Goal: Information Seeking & Learning: Learn about a topic

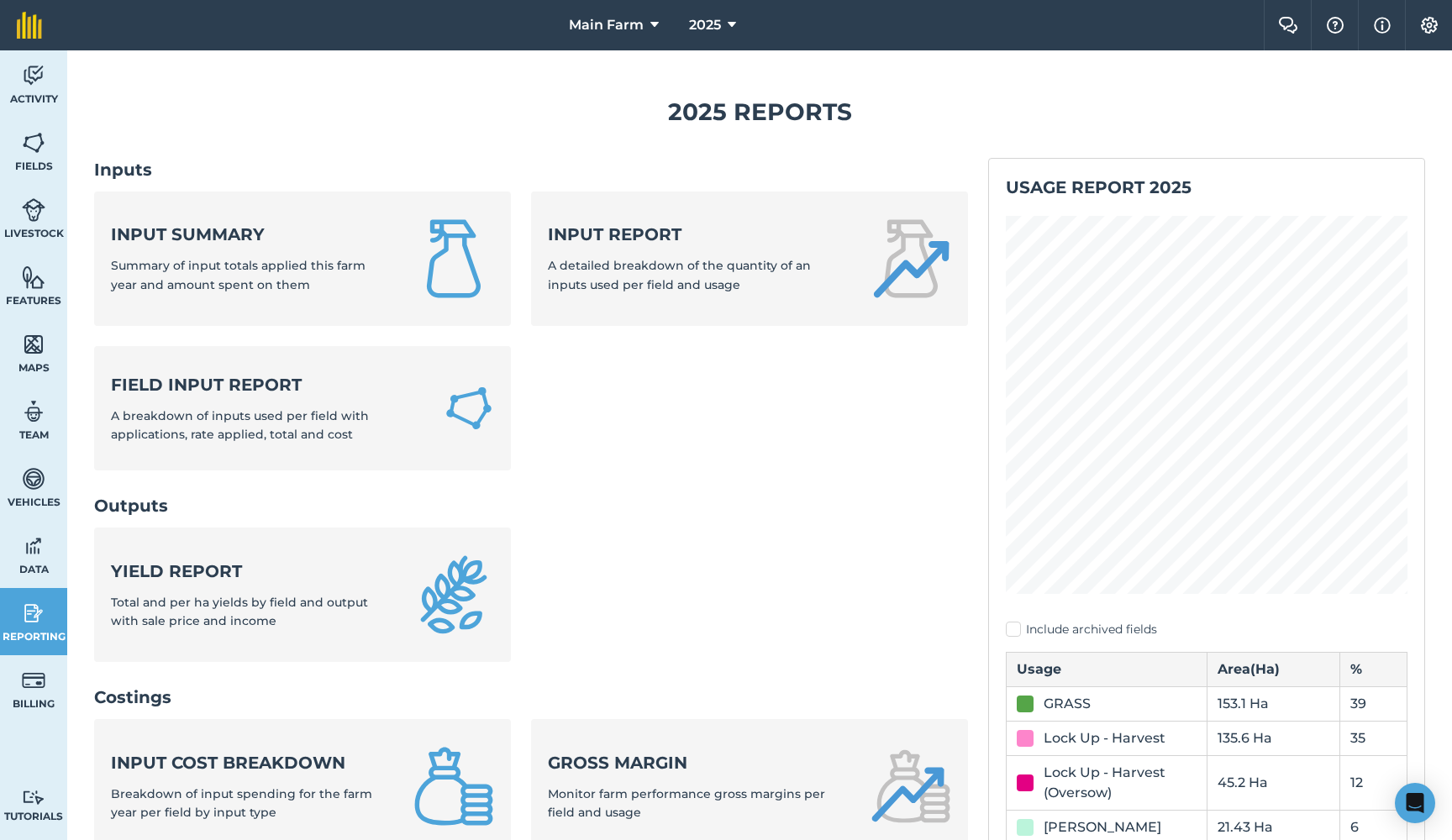
click at [50, 76] on link "Activity" at bounding box center [34, 85] width 68 height 68
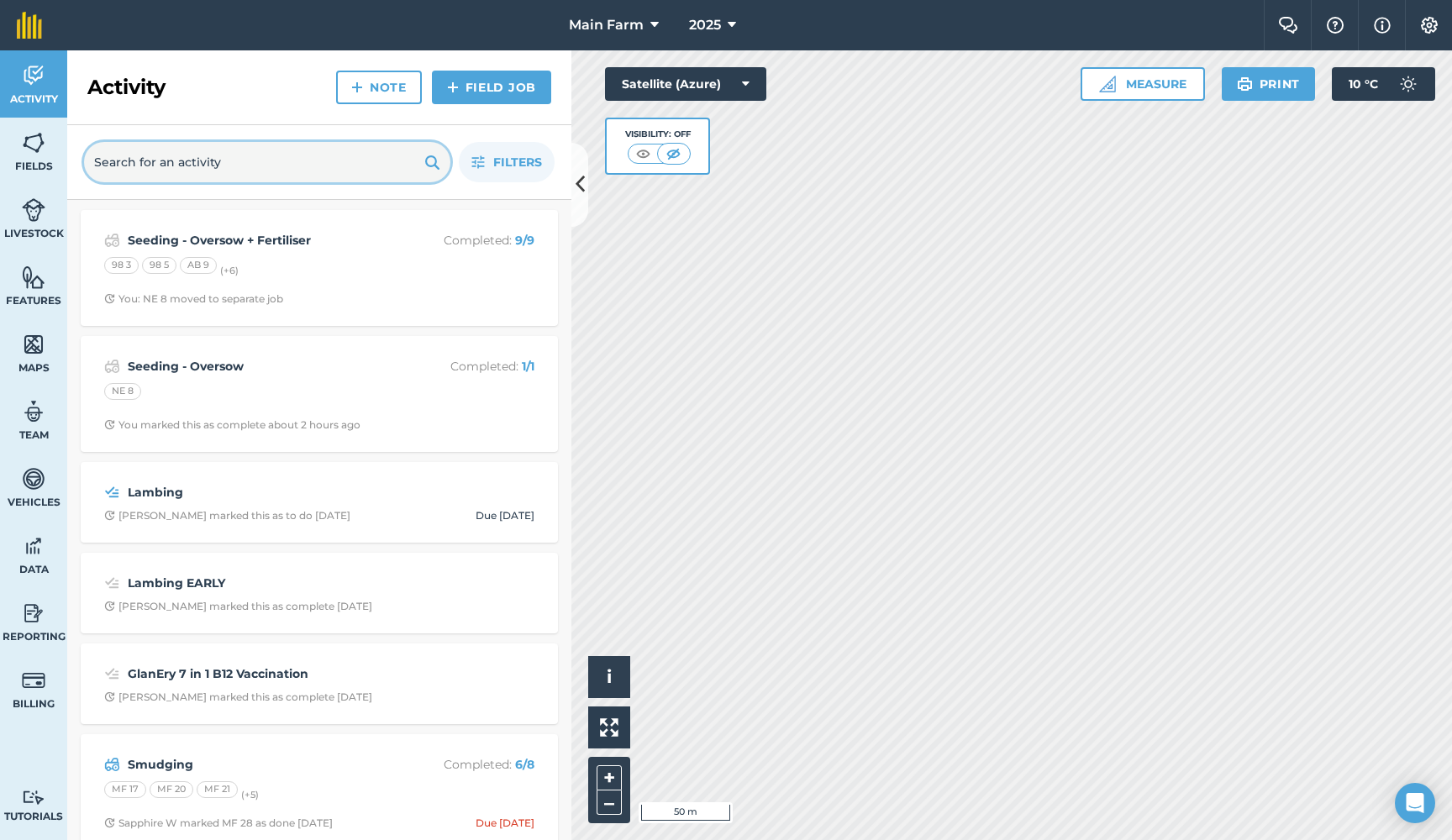
click at [180, 160] on input "text" at bounding box center [267, 162] width 366 height 41
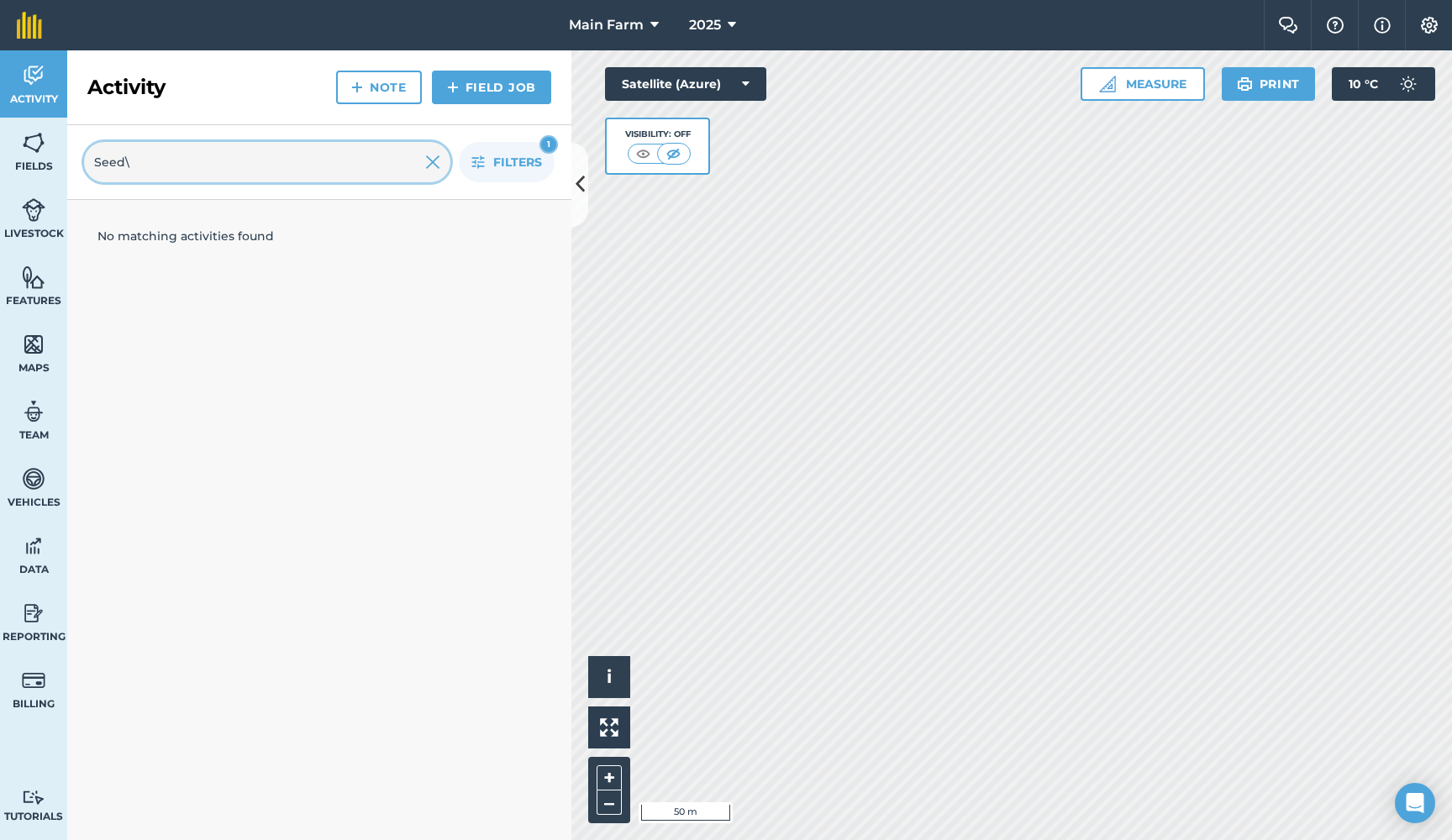
type input "Seed"
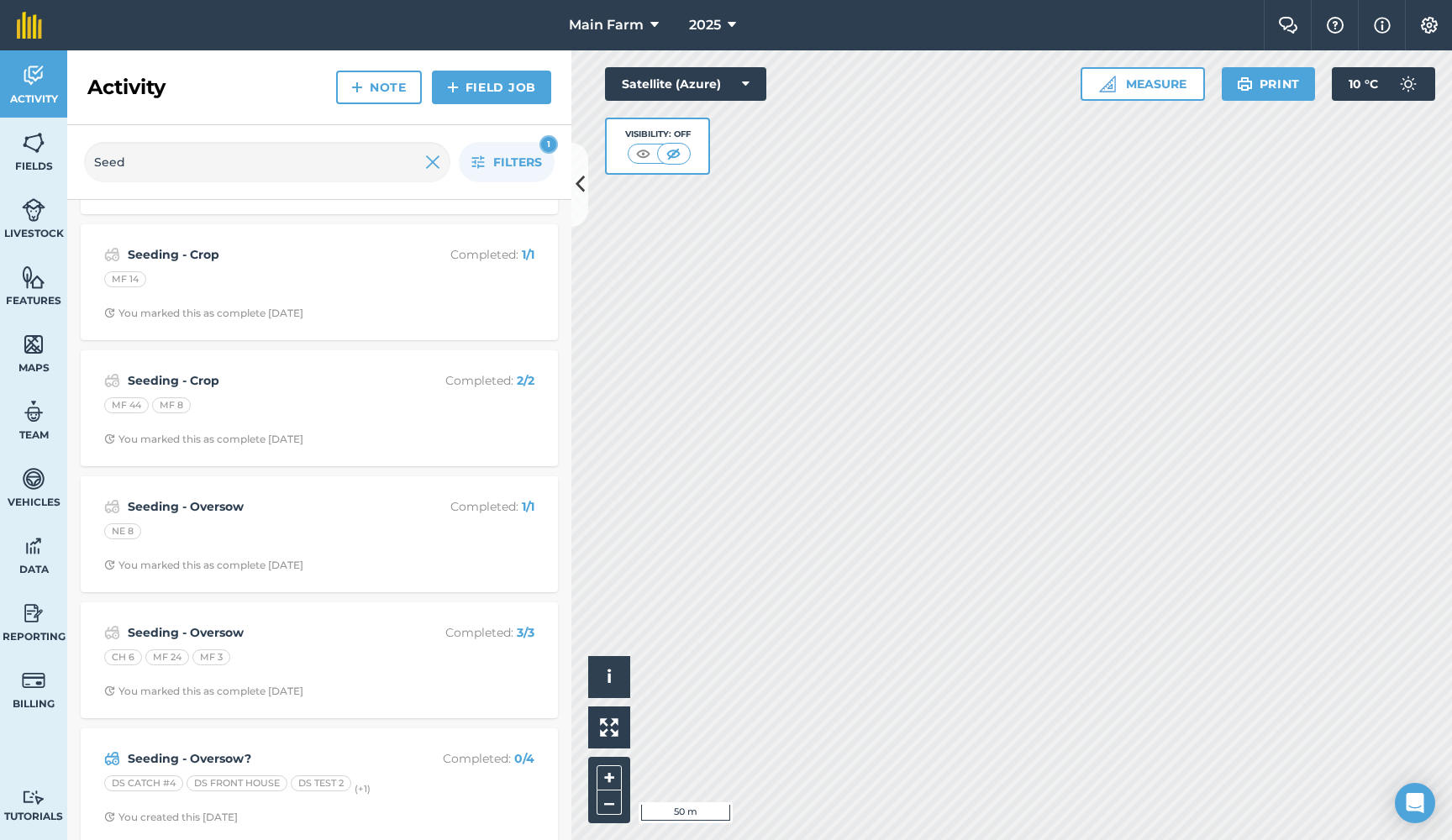
click at [172, 749] on strong "Seeding - Oversow?" at bounding box center [261, 758] width 267 height 19
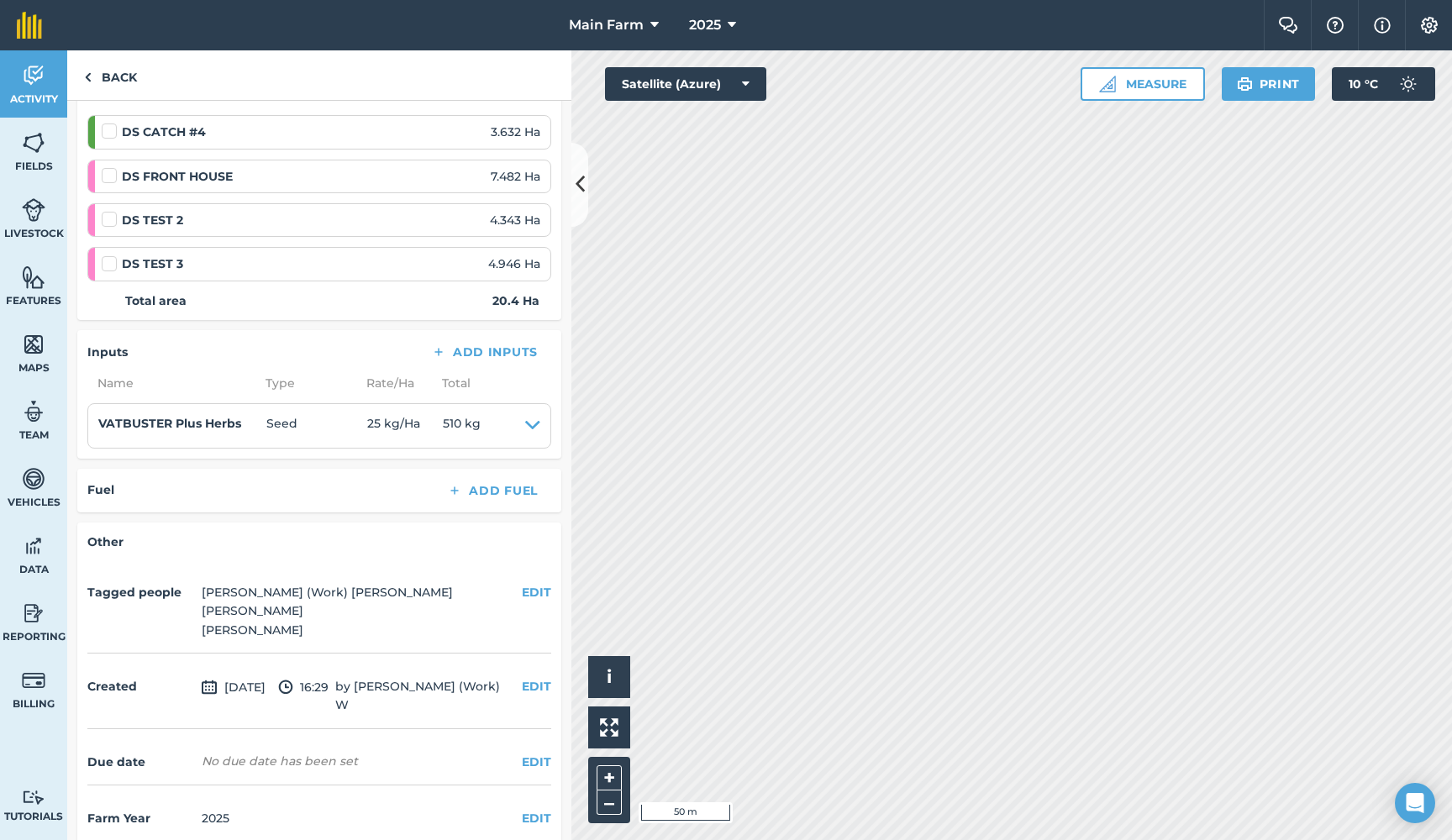
scroll to position [255, 0]
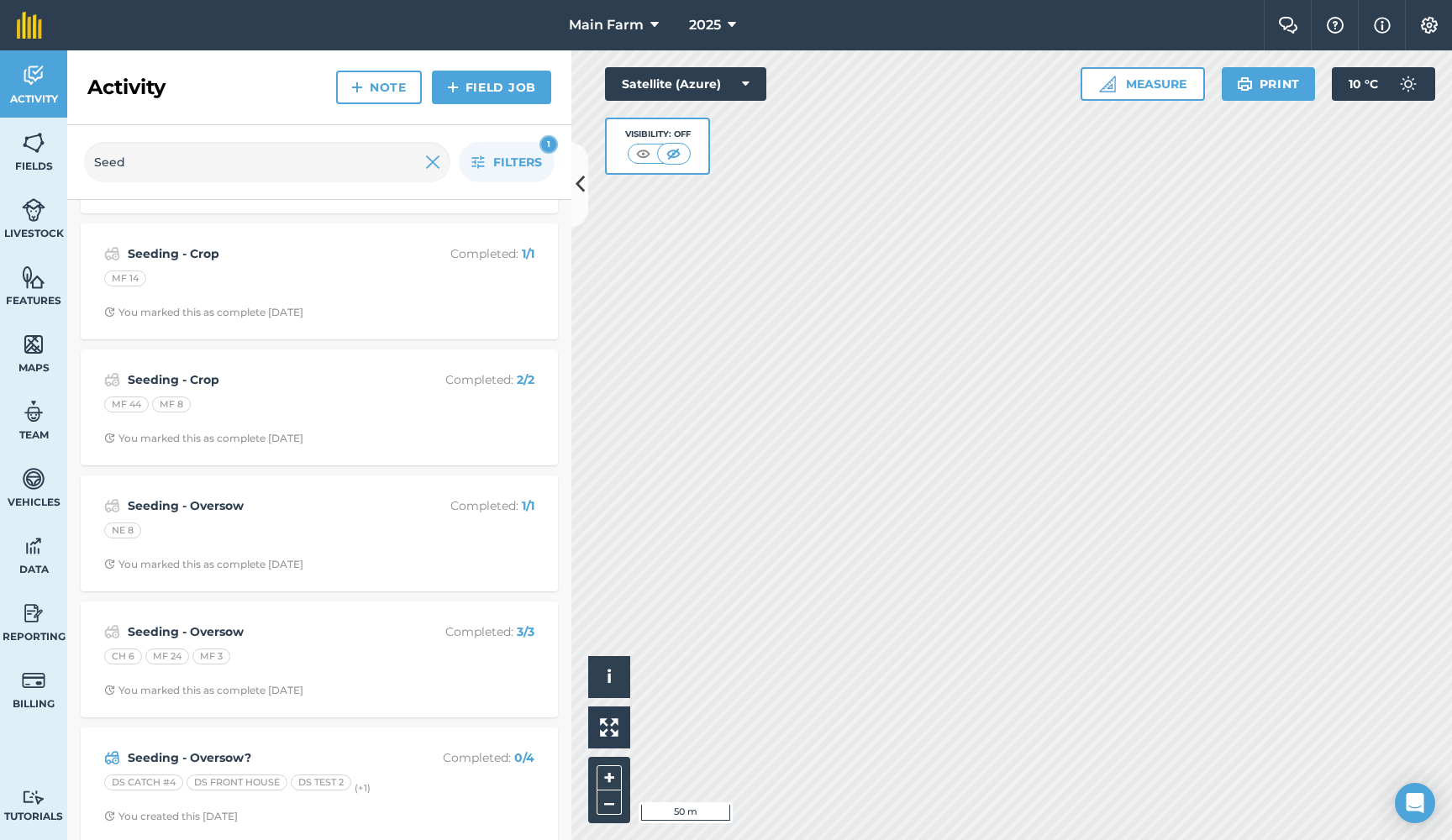
scroll to position [1498, 0]
click at [485, 171] on button "Filters 1" at bounding box center [507, 162] width 96 height 41
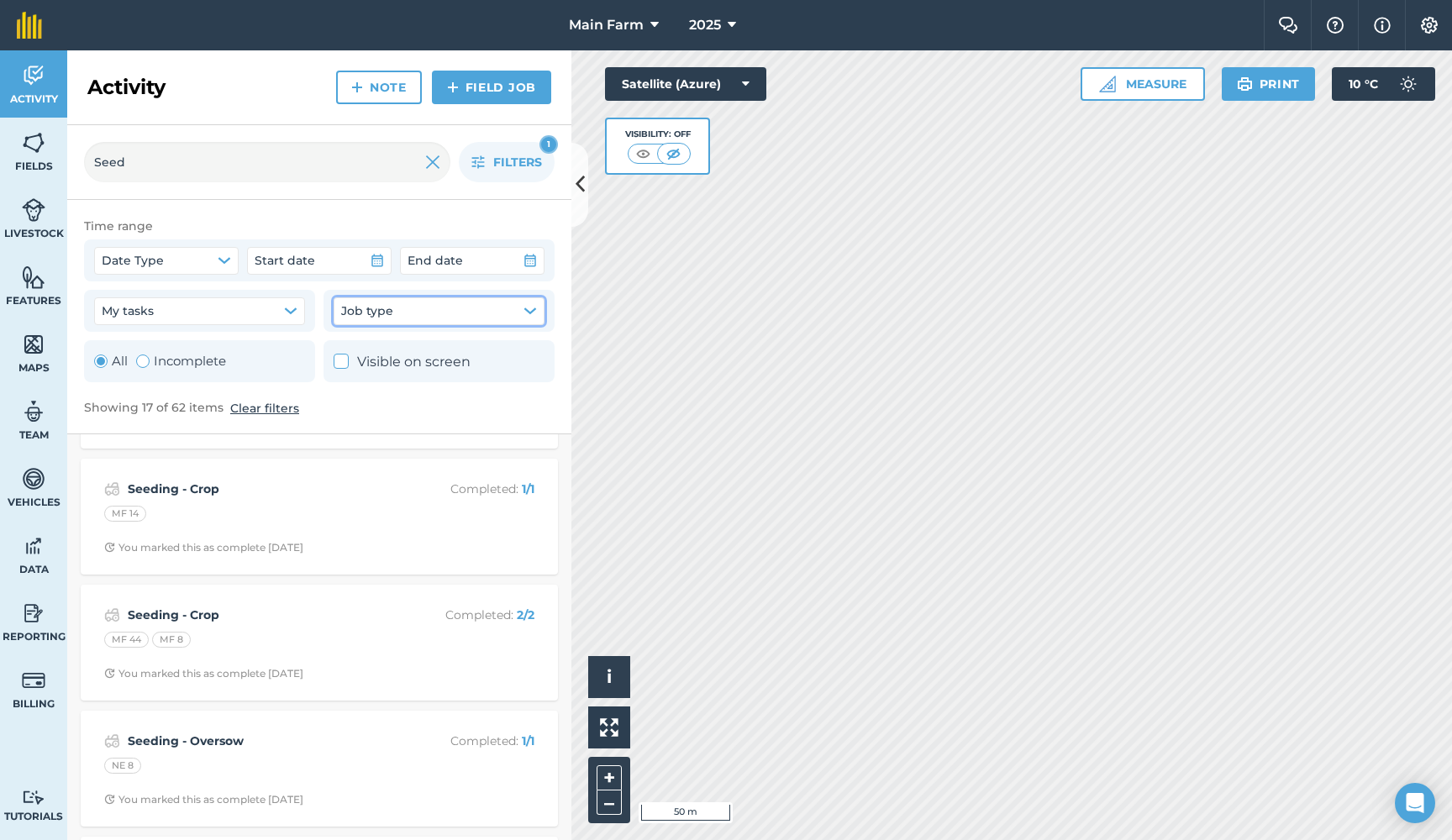
click at [429, 316] on button "Job type" at bounding box center [439, 311] width 211 height 27
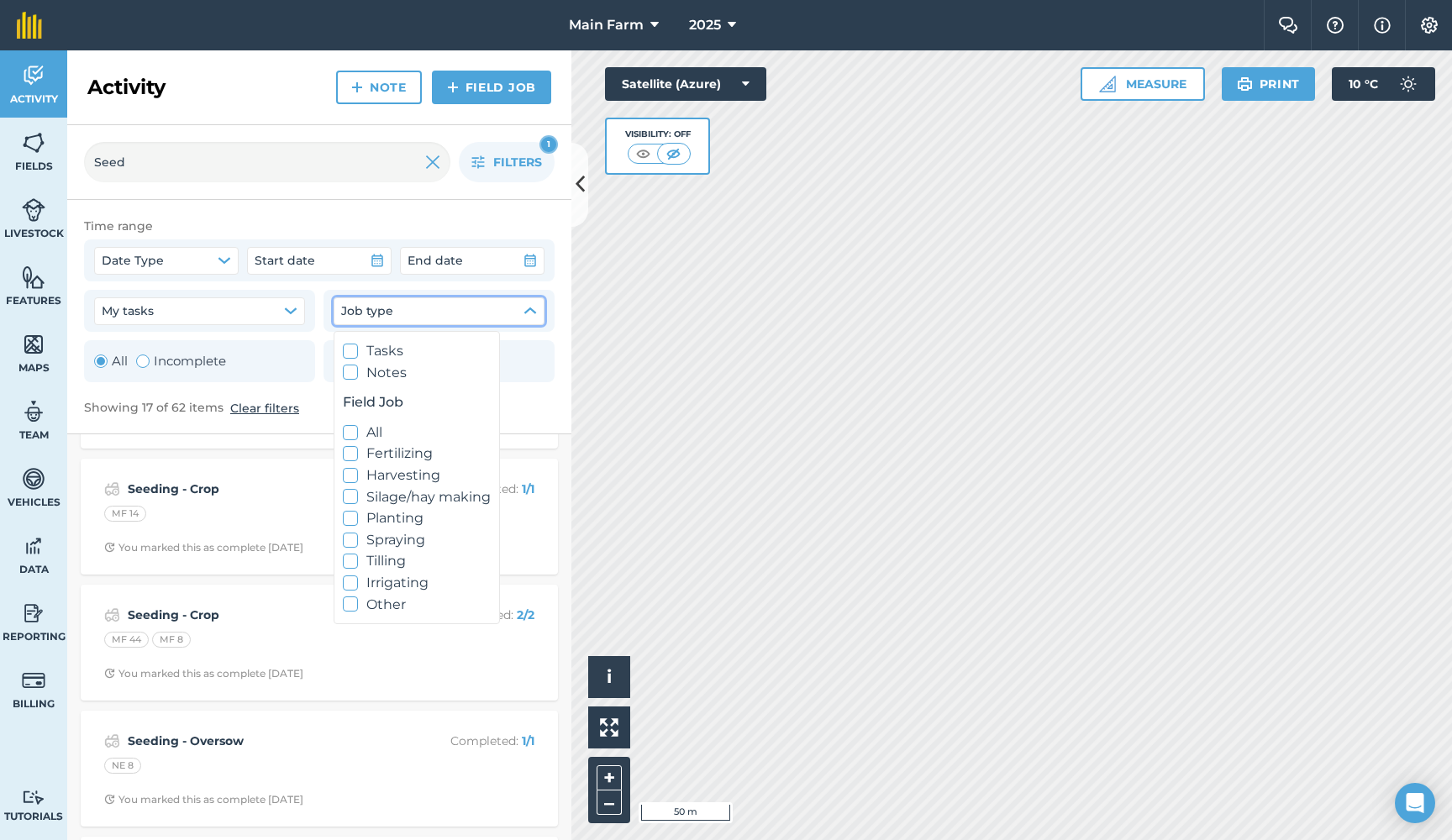
scroll to position [12, 0]
click at [387, 515] on label "Planting" at bounding box center [416, 519] width 148 height 22
checkbox input "true"
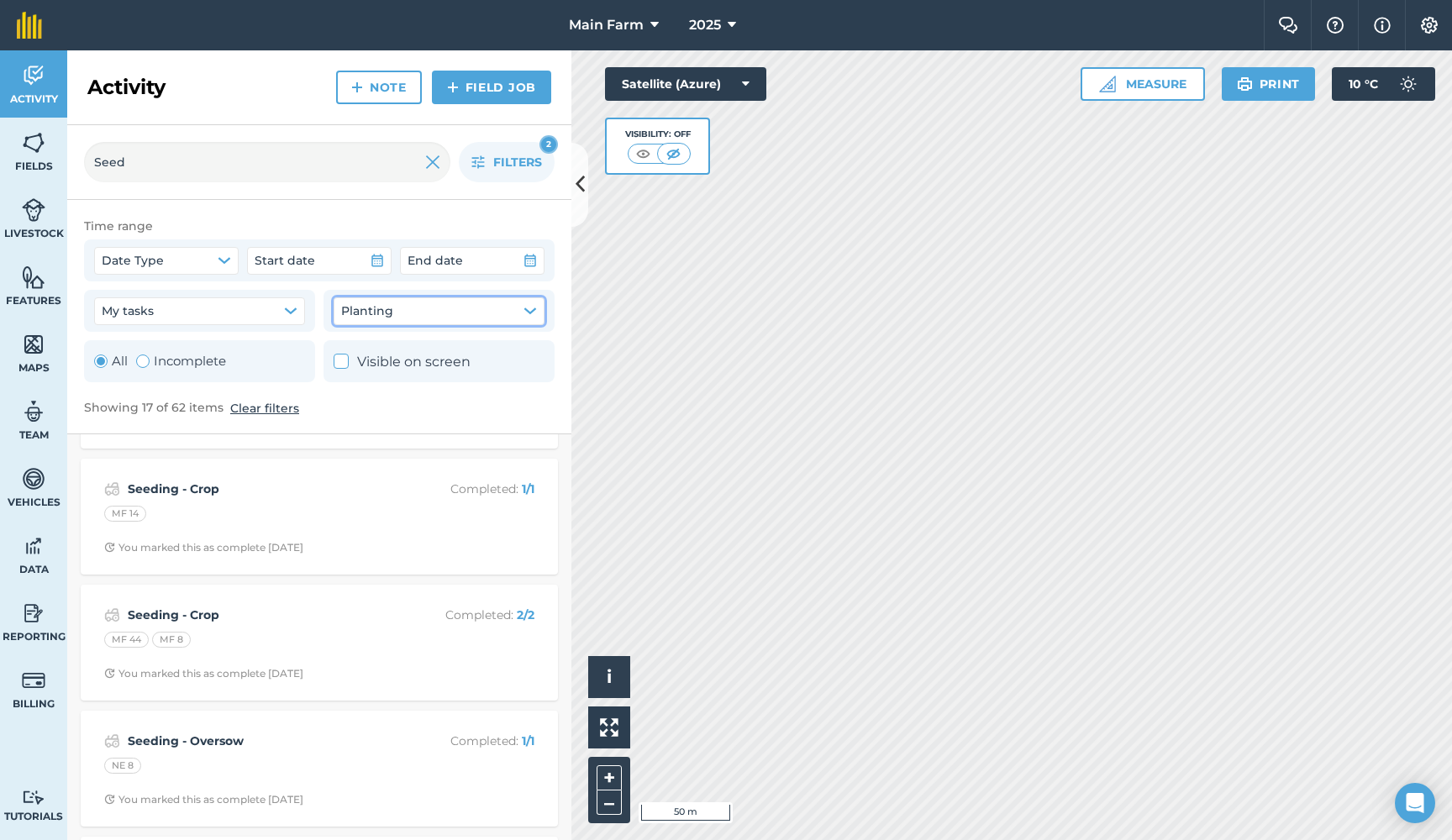
click at [516, 315] on button "Planting" at bounding box center [439, 311] width 211 height 27
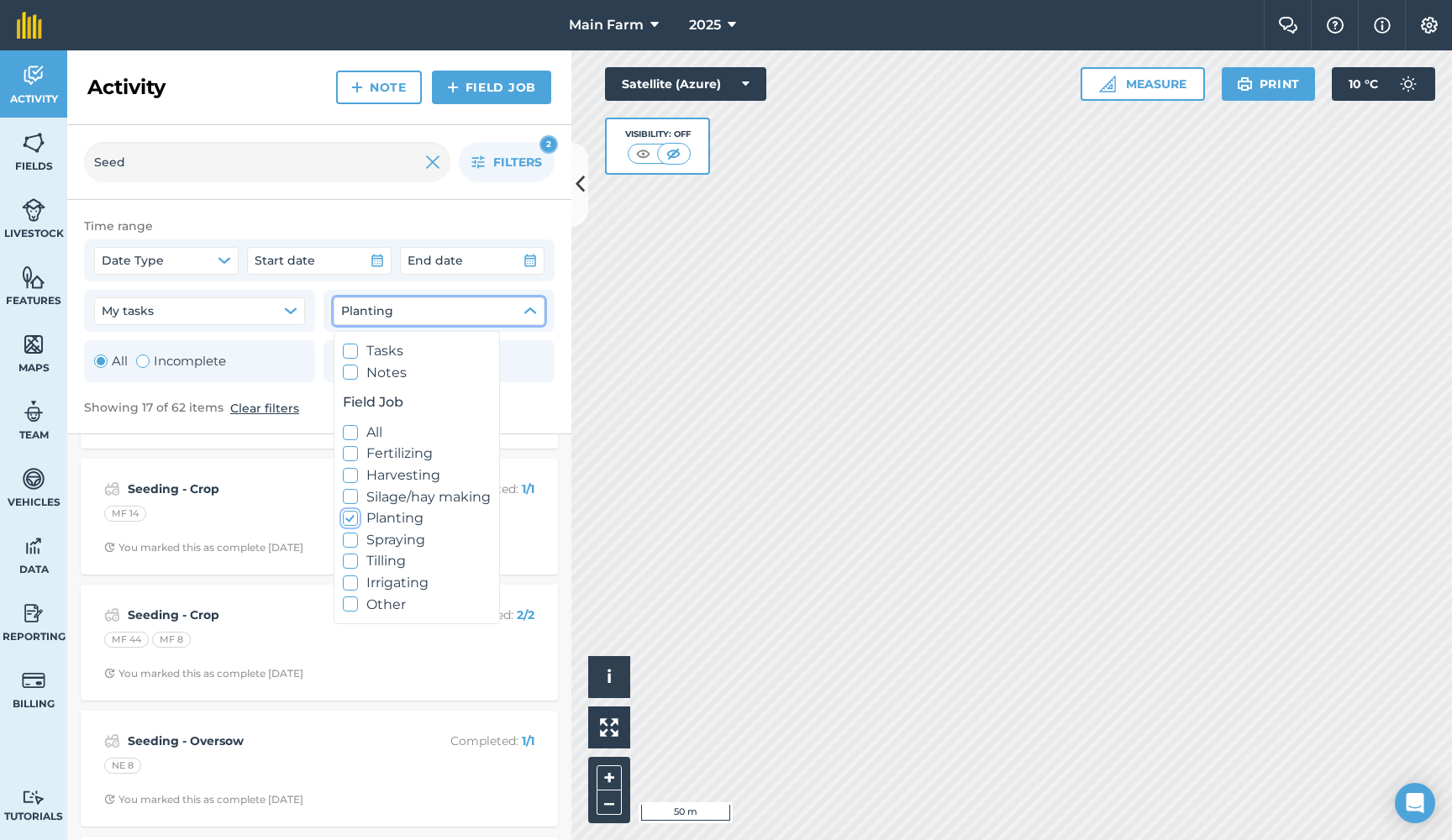
click at [363, 517] on label "Planting" at bounding box center [416, 519] width 148 height 22
checkbox input "false"
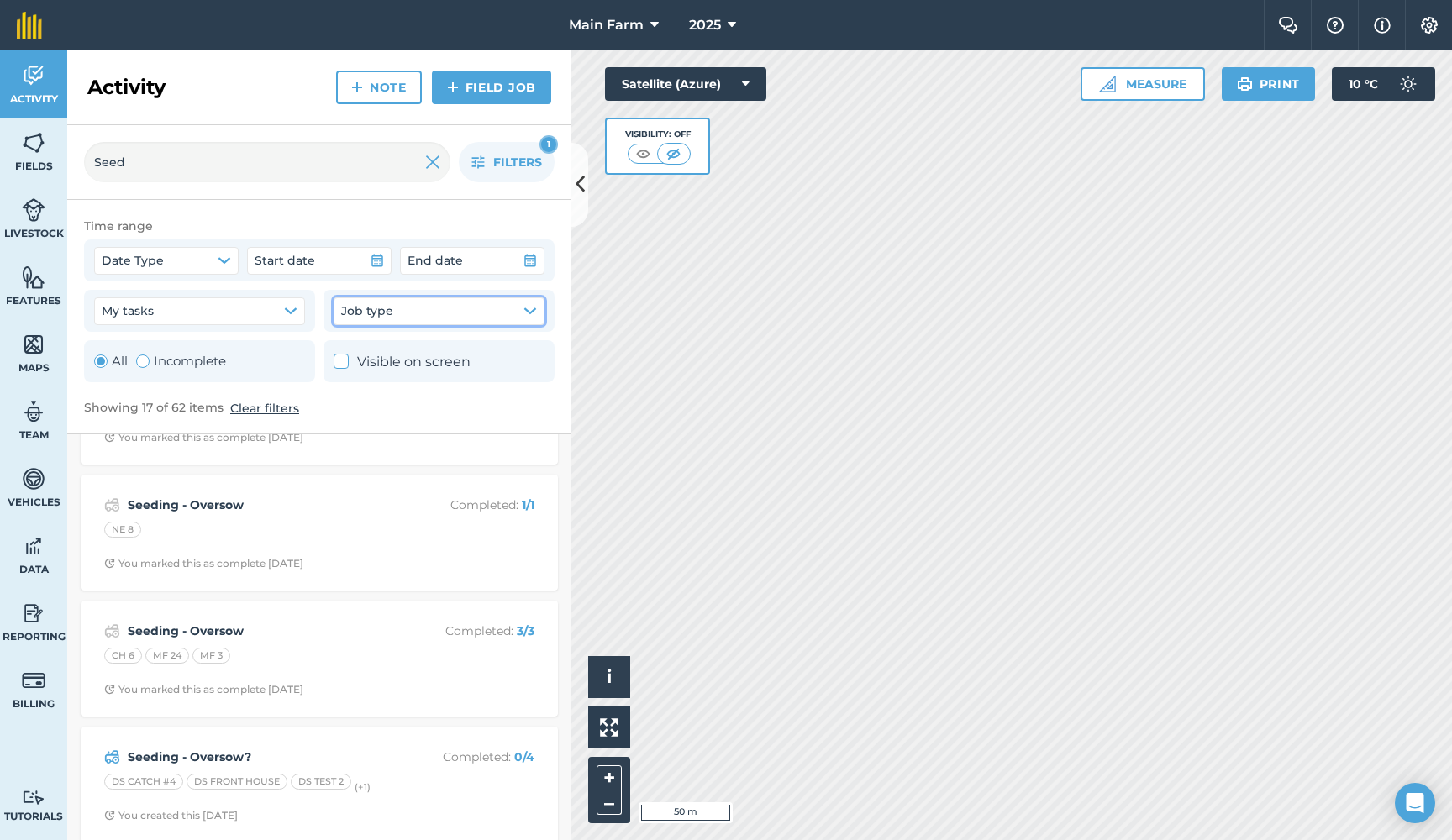
scroll to position [1732, 0]
click at [263, 775] on div "DS FRONT HOUSE" at bounding box center [236, 783] width 101 height 17
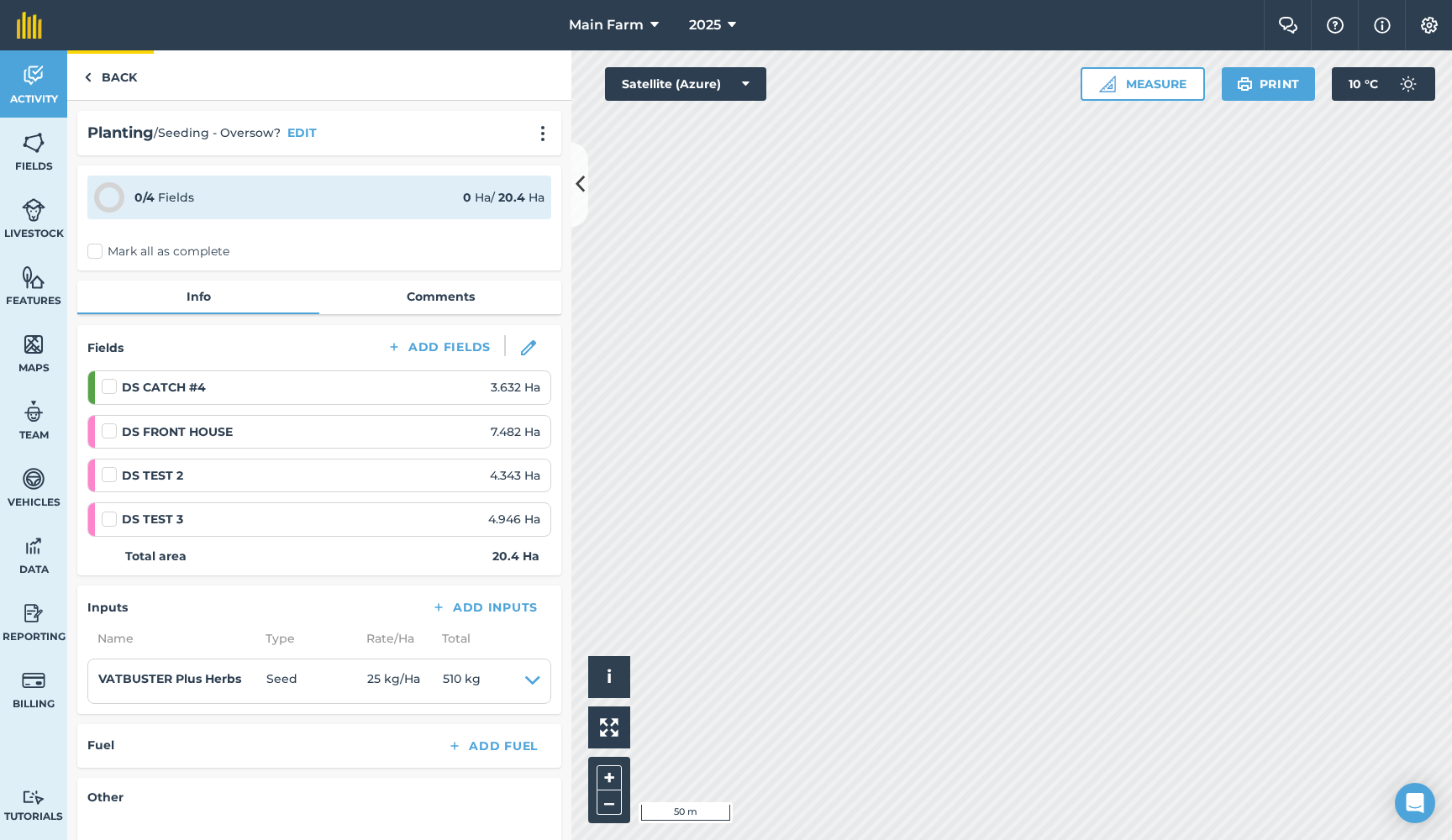
click at [119, 74] on link "Back" at bounding box center [110, 76] width 87 height 50
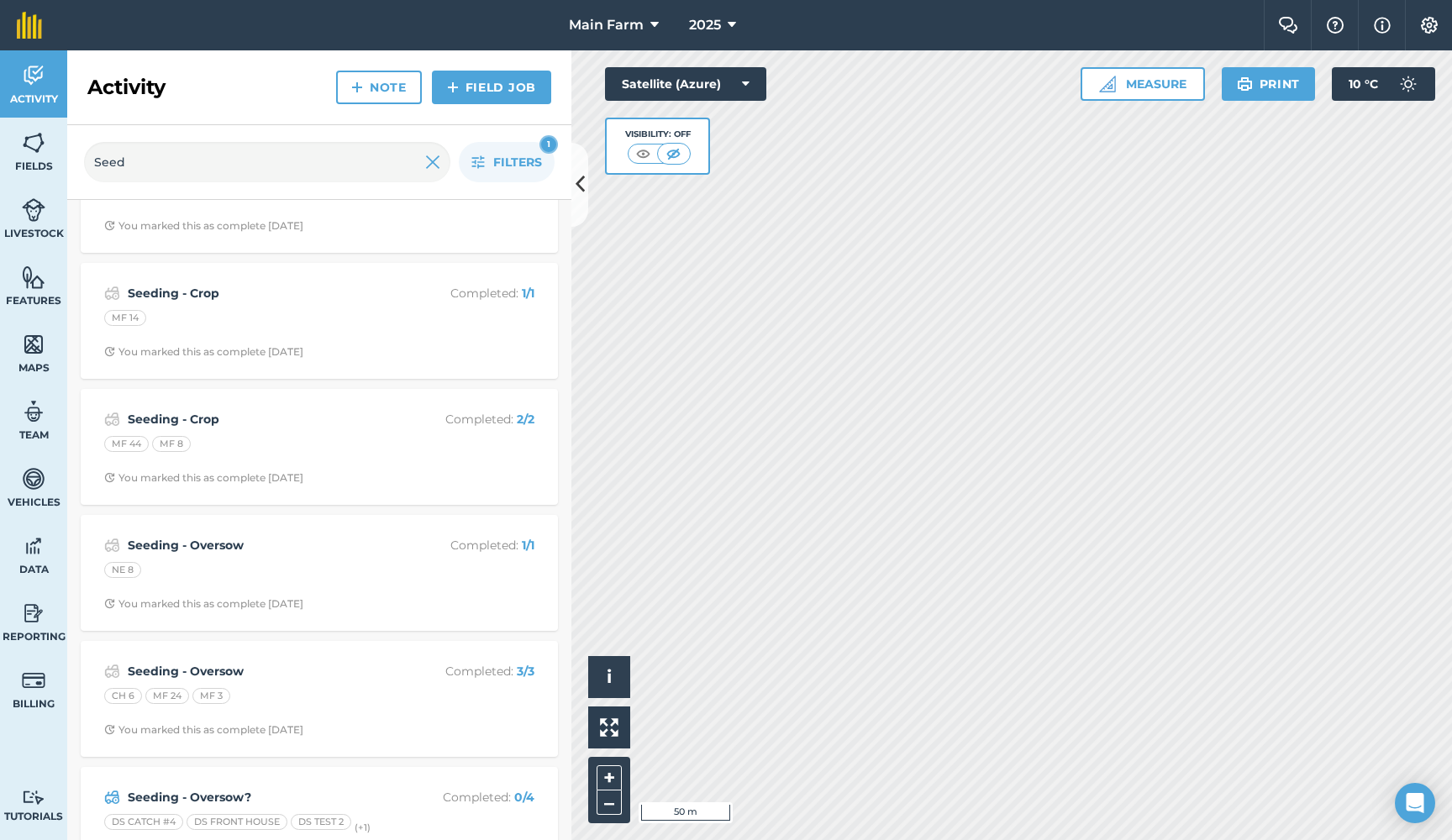
scroll to position [1498, 0]
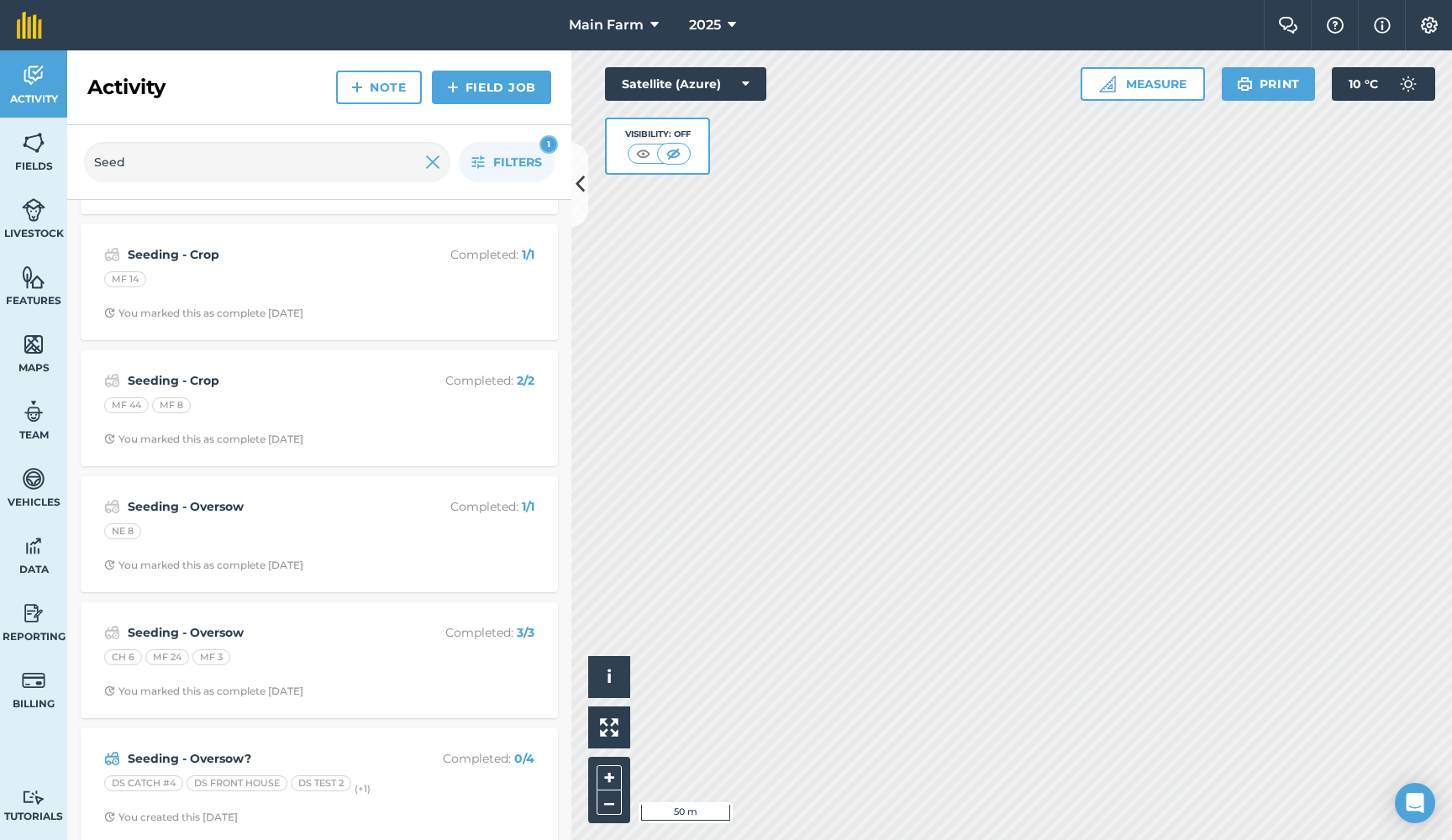
click at [275, 649] on div "CH 6 MF 24 MF 3" at bounding box center [319, 660] width 430 height 22
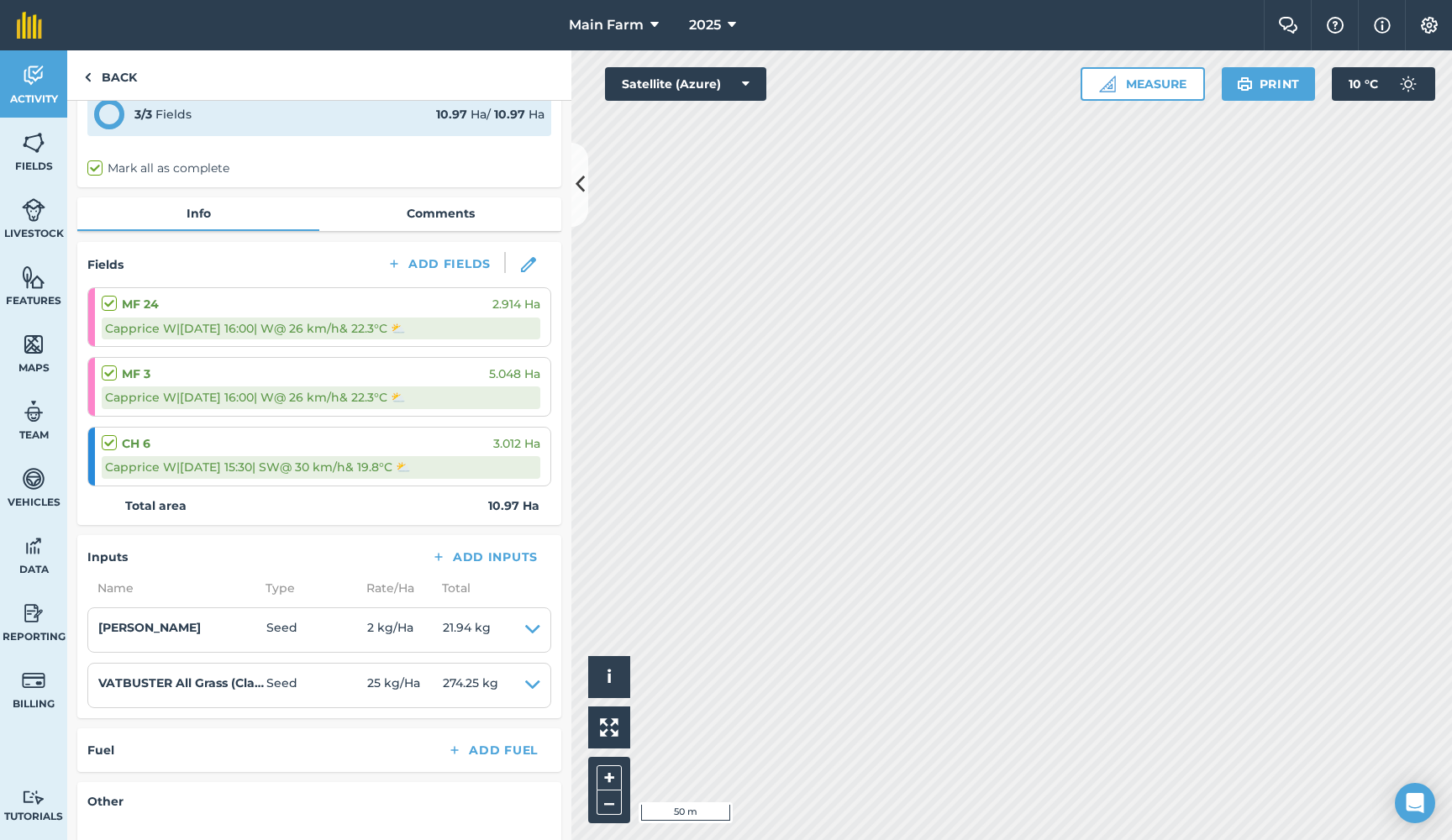
scroll to position [85, 0]
click at [98, 80] on link "Back" at bounding box center [110, 76] width 87 height 50
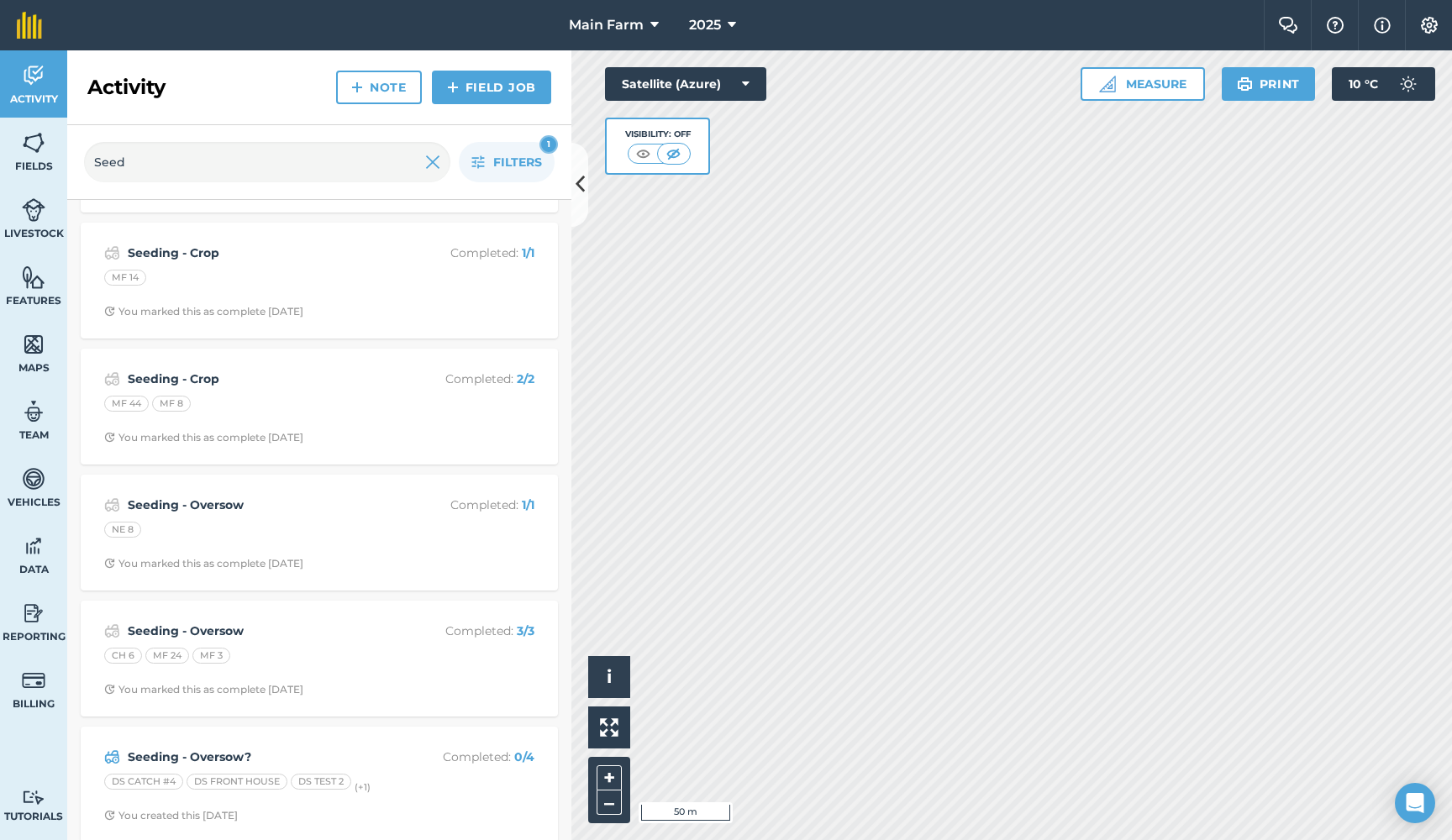
scroll to position [1498, 0]
click at [204, 505] on div "Seeding - Oversow Completed : 1 / 1 NE 8 You marked this as complete 5 months a…" at bounding box center [318, 534] width 457 height 96
click at [196, 499] on strong "Seeding - Oversow" at bounding box center [261, 507] width 267 height 19
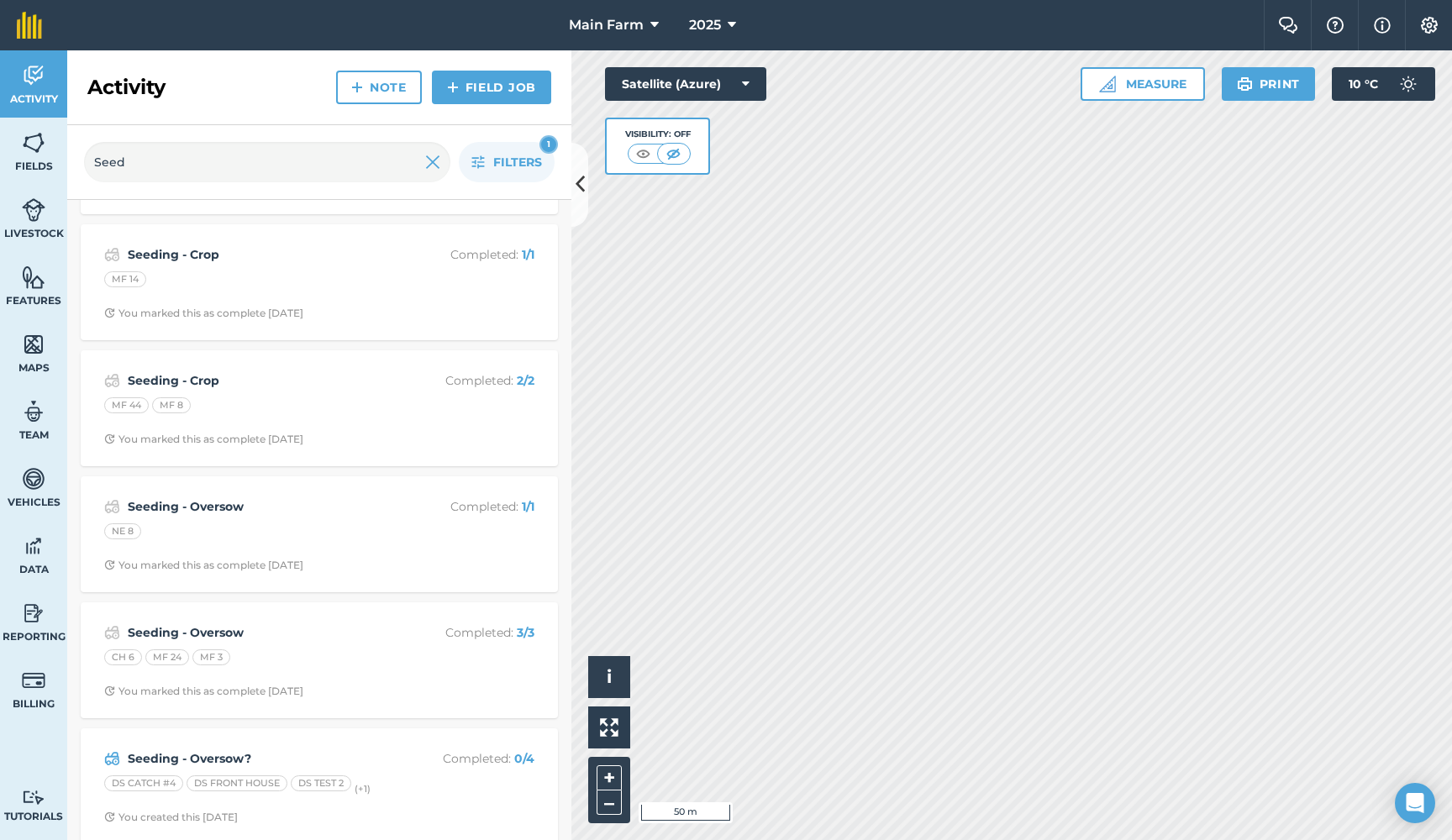
click at [186, 371] on strong "Seeding - Crop" at bounding box center [261, 380] width 267 height 19
click at [178, 245] on strong "Seeding - Crop" at bounding box center [261, 254] width 267 height 19
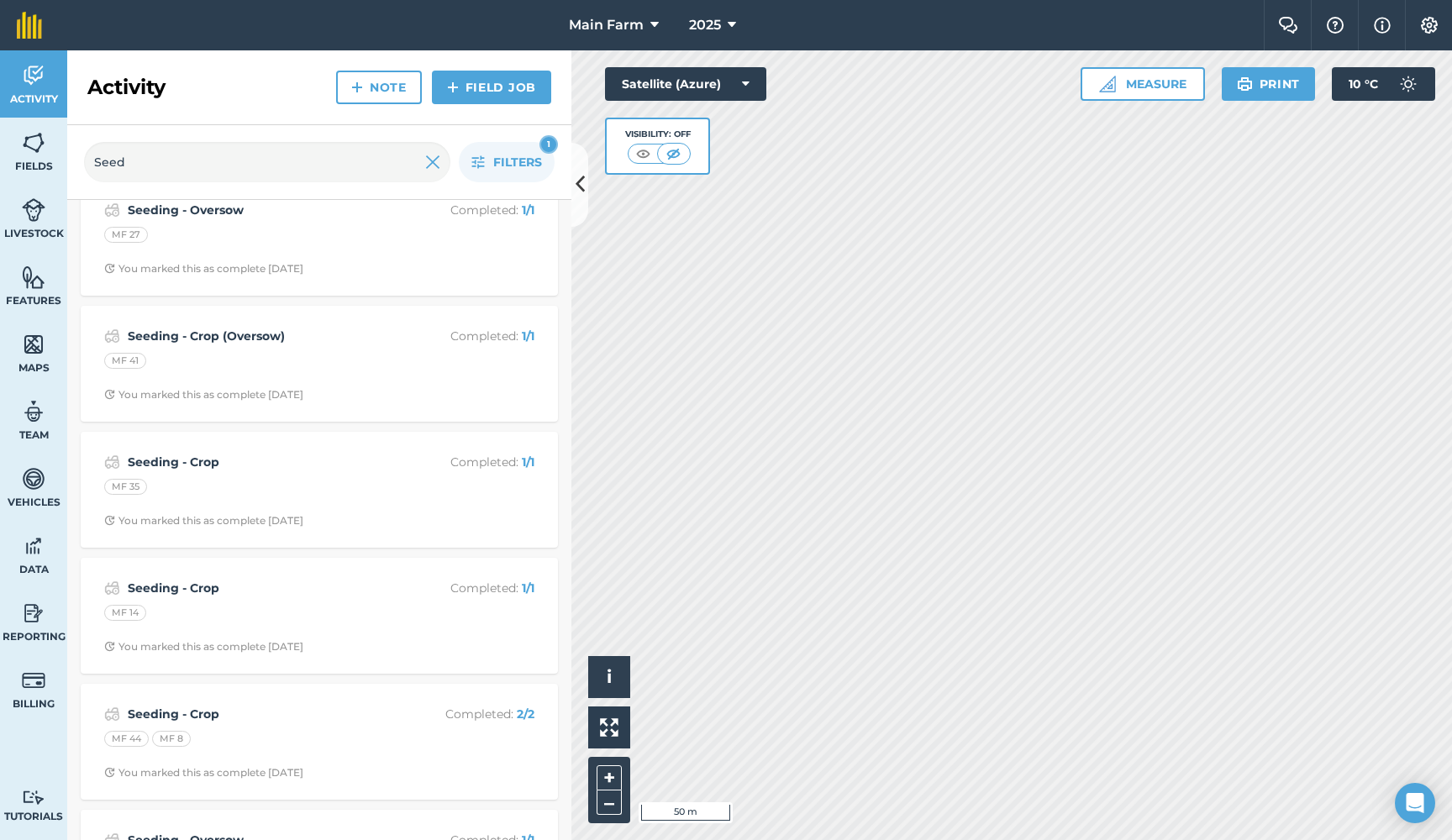
scroll to position [1155, 0]
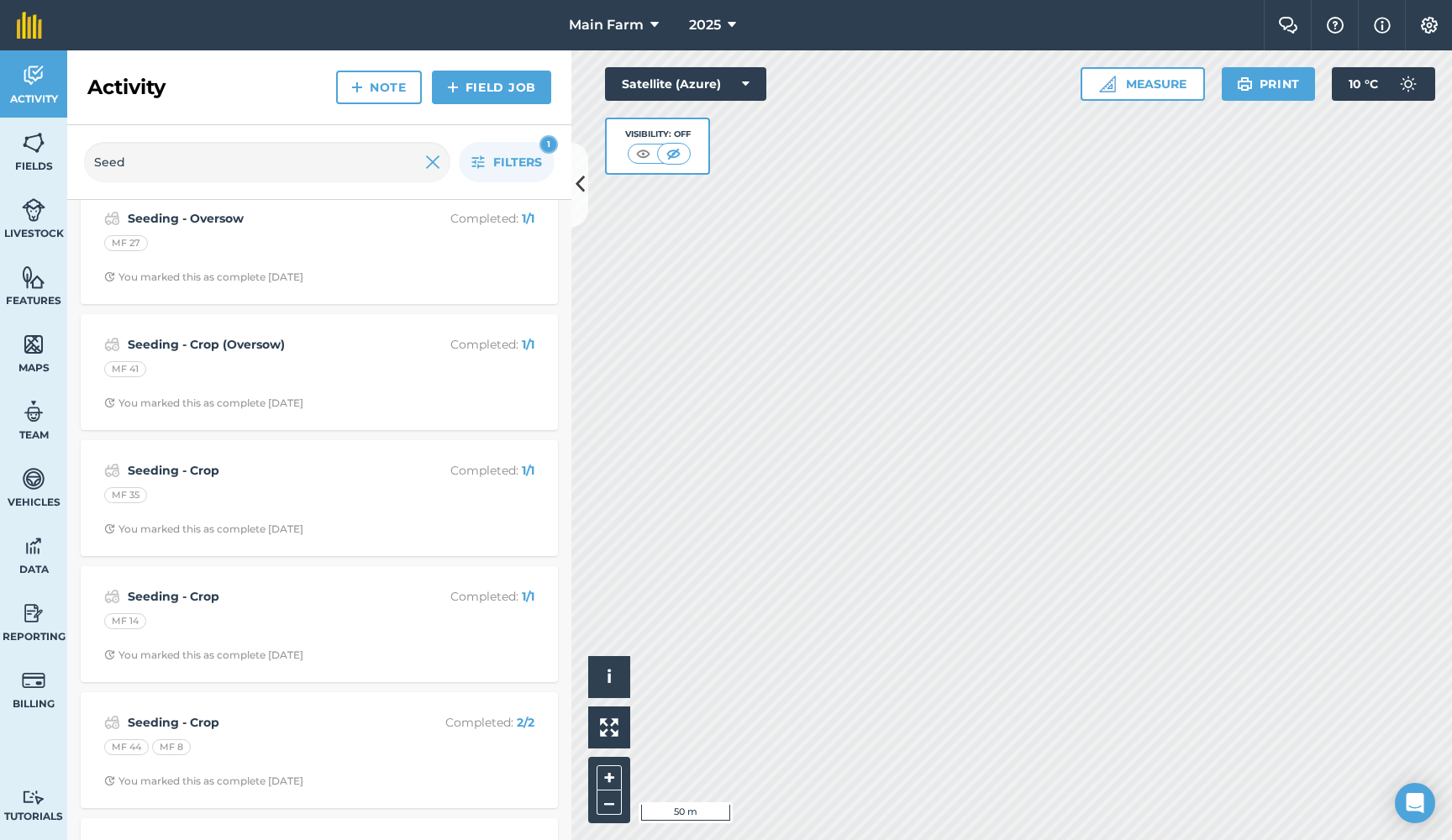
click at [179, 450] on div "Seeding - Crop Completed : 1 / 1 MF 35 You marked this as complete 5 months ago" at bounding box center [318, 498] width 457 height 96
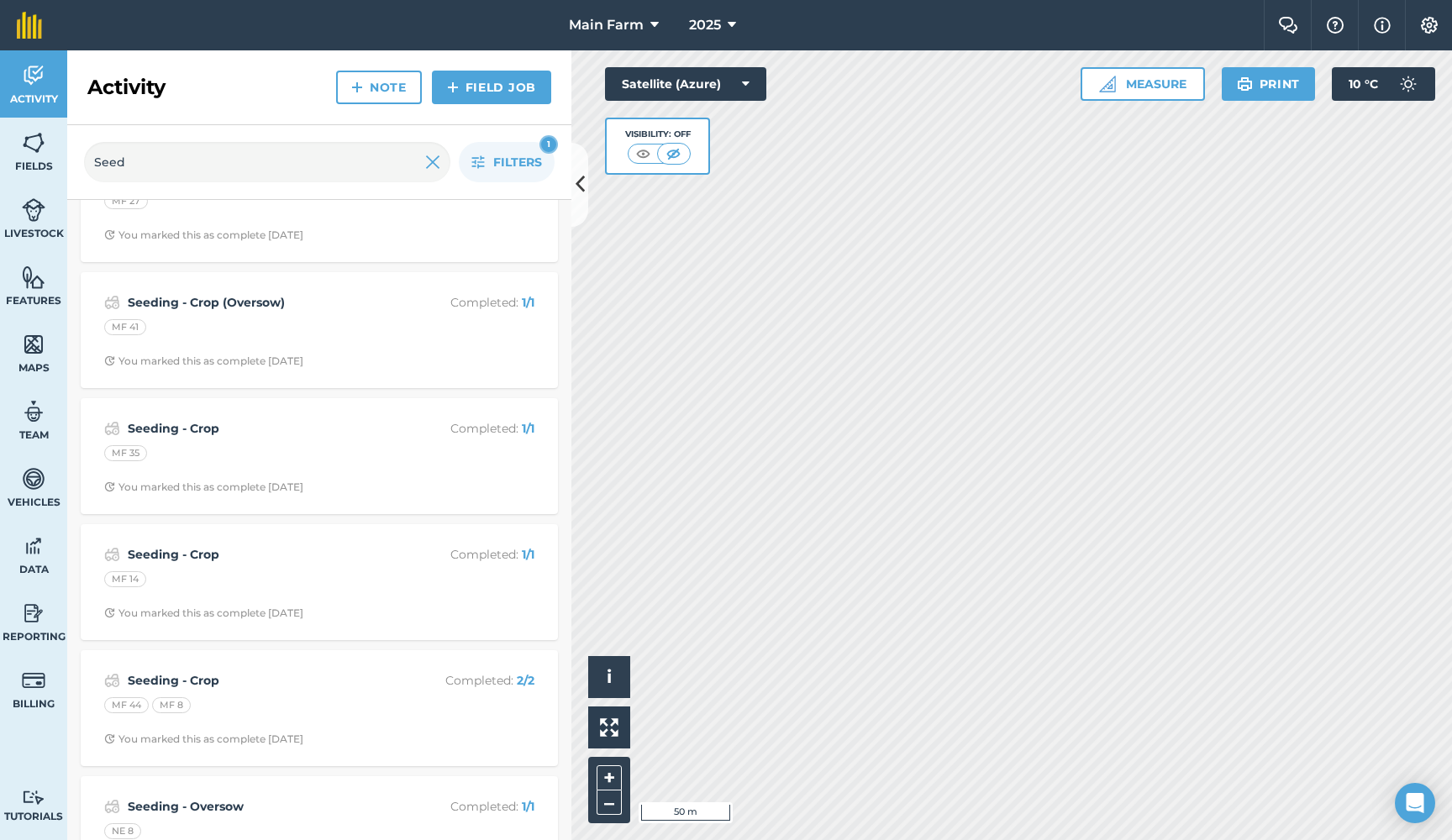
scroll to position [1200, 0]
click at [197, 417] on strong "Seeding - Crop" at bounding box center [261, 426] width 267 height 19
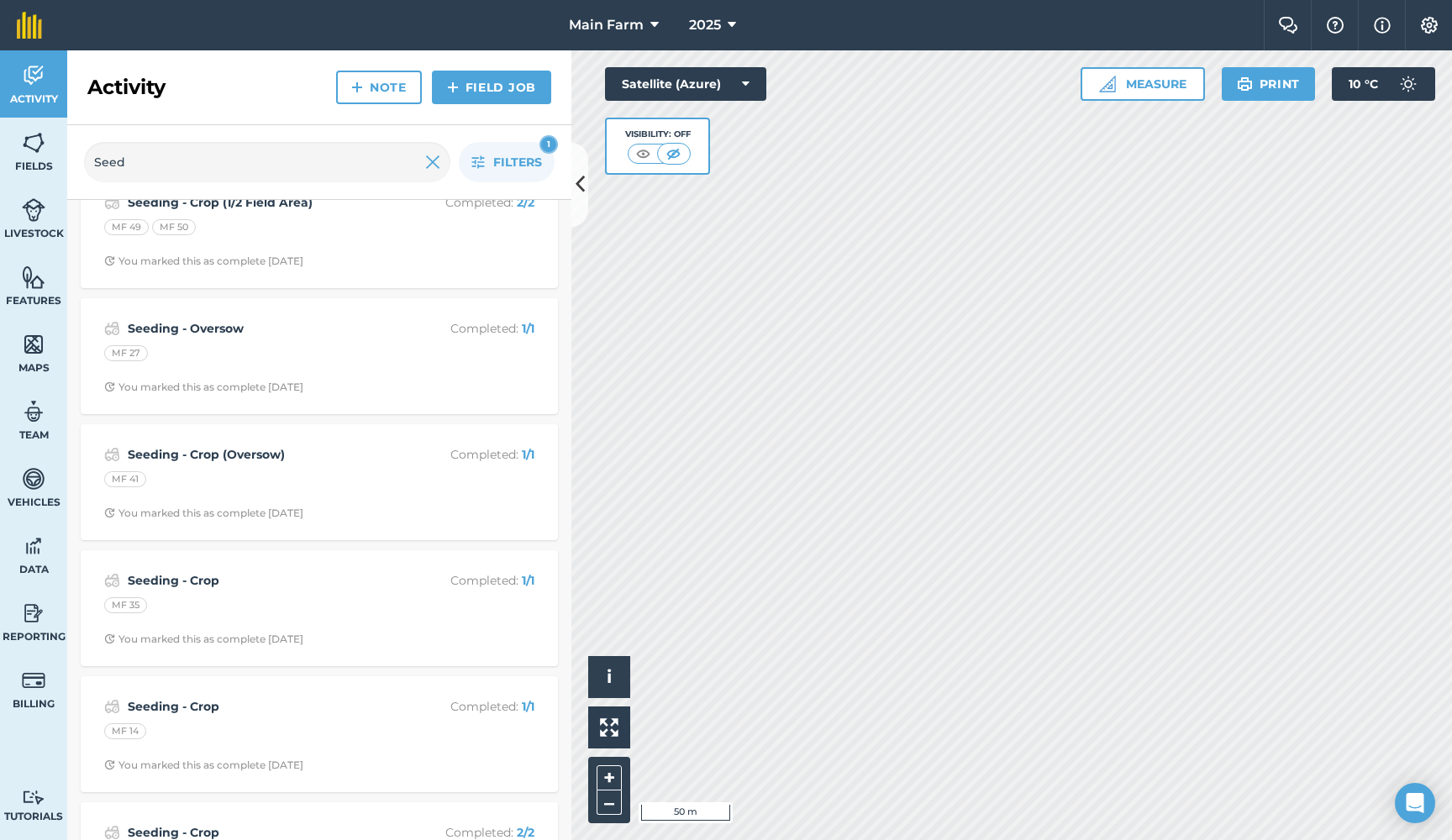
scroll to position [1044, 0]
click at [219, 447] on strong "Seeding - Crop (Oversow)" at bounding box center [261, 456] width 267 height 19
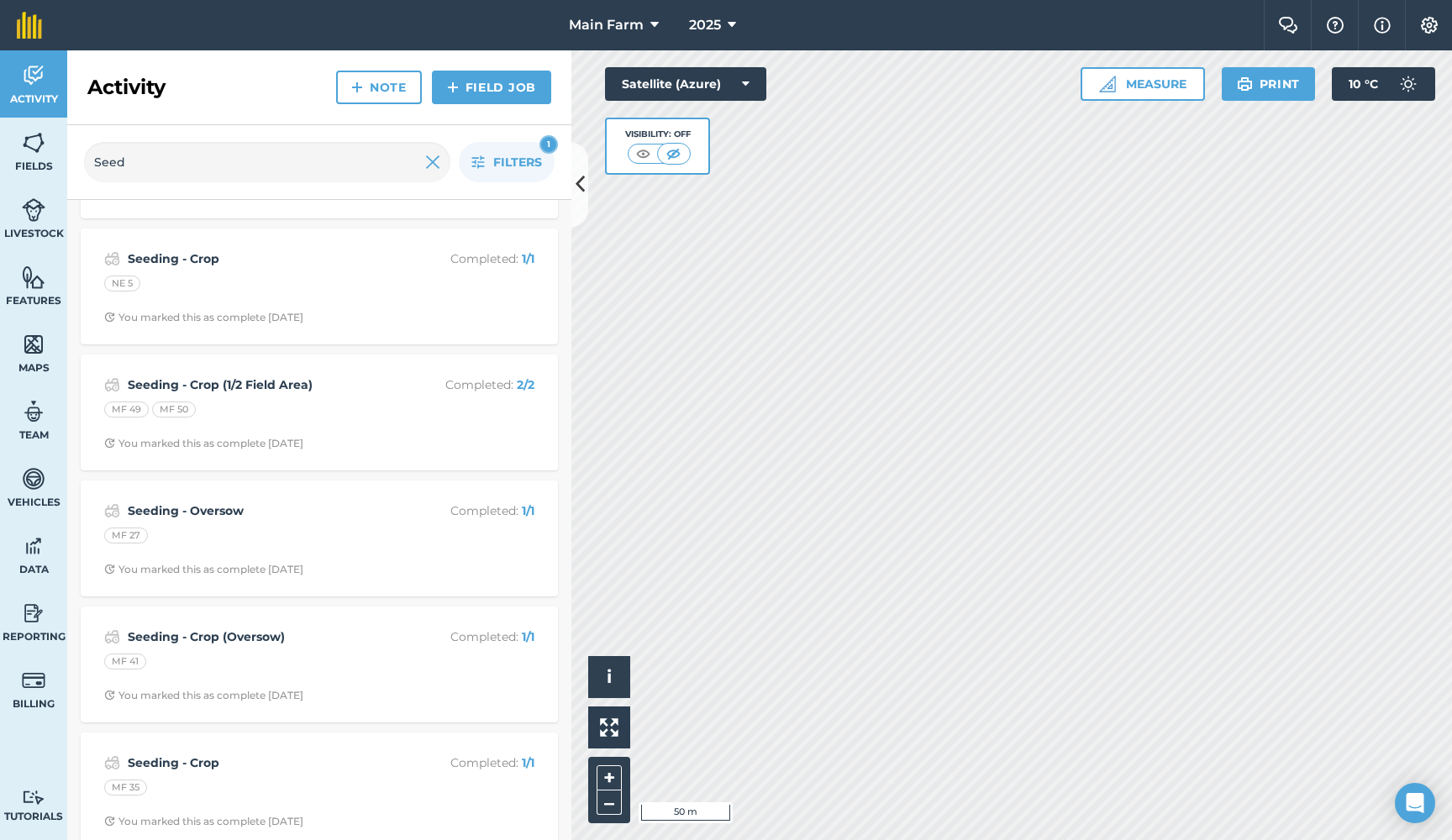
scroll to position [864, 0]
click at [197, 502] on strong "Seeding - Oversow" at bounding box center [261, 511] width 267 height 19
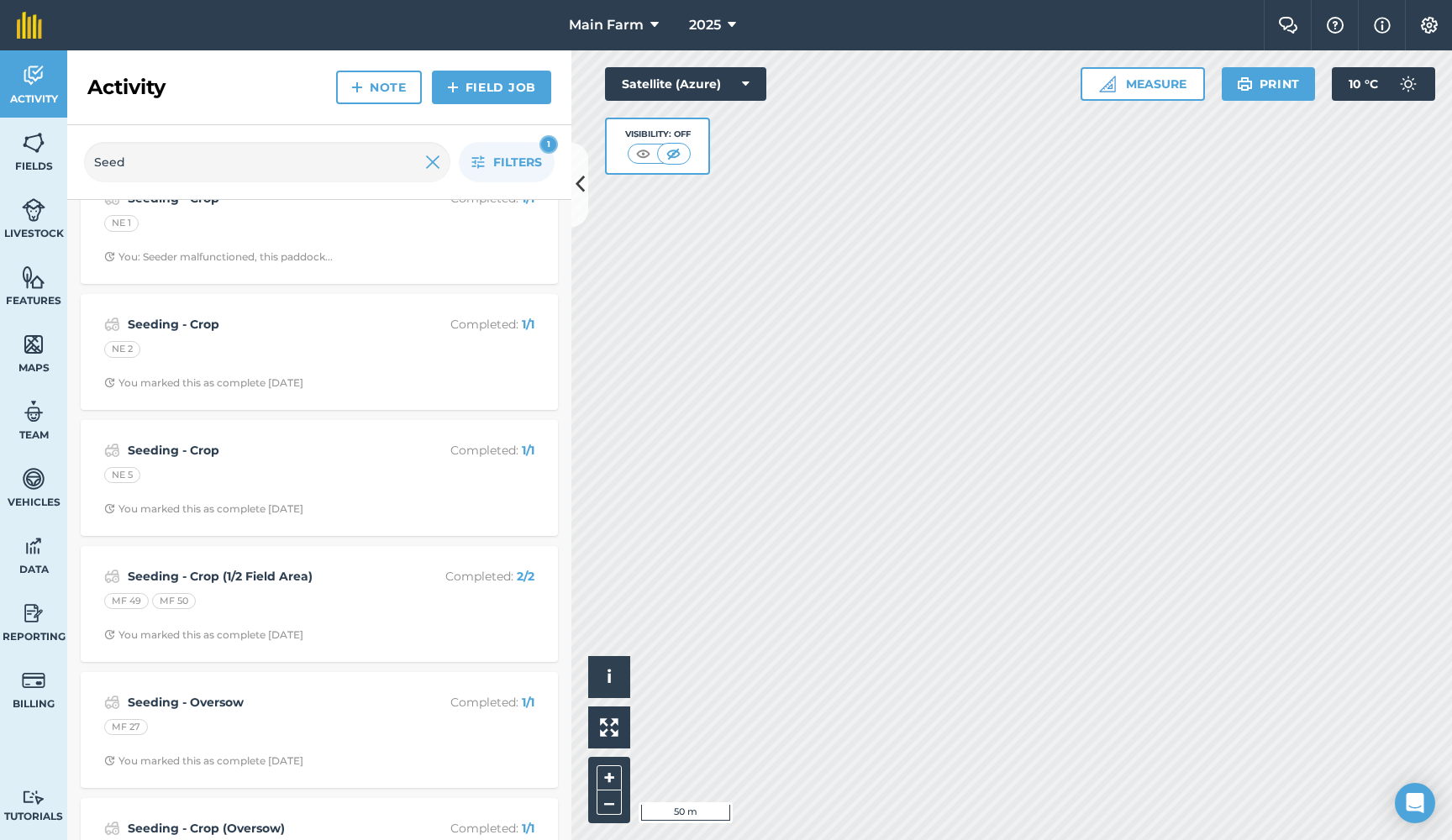
scroll to position [713, 0]
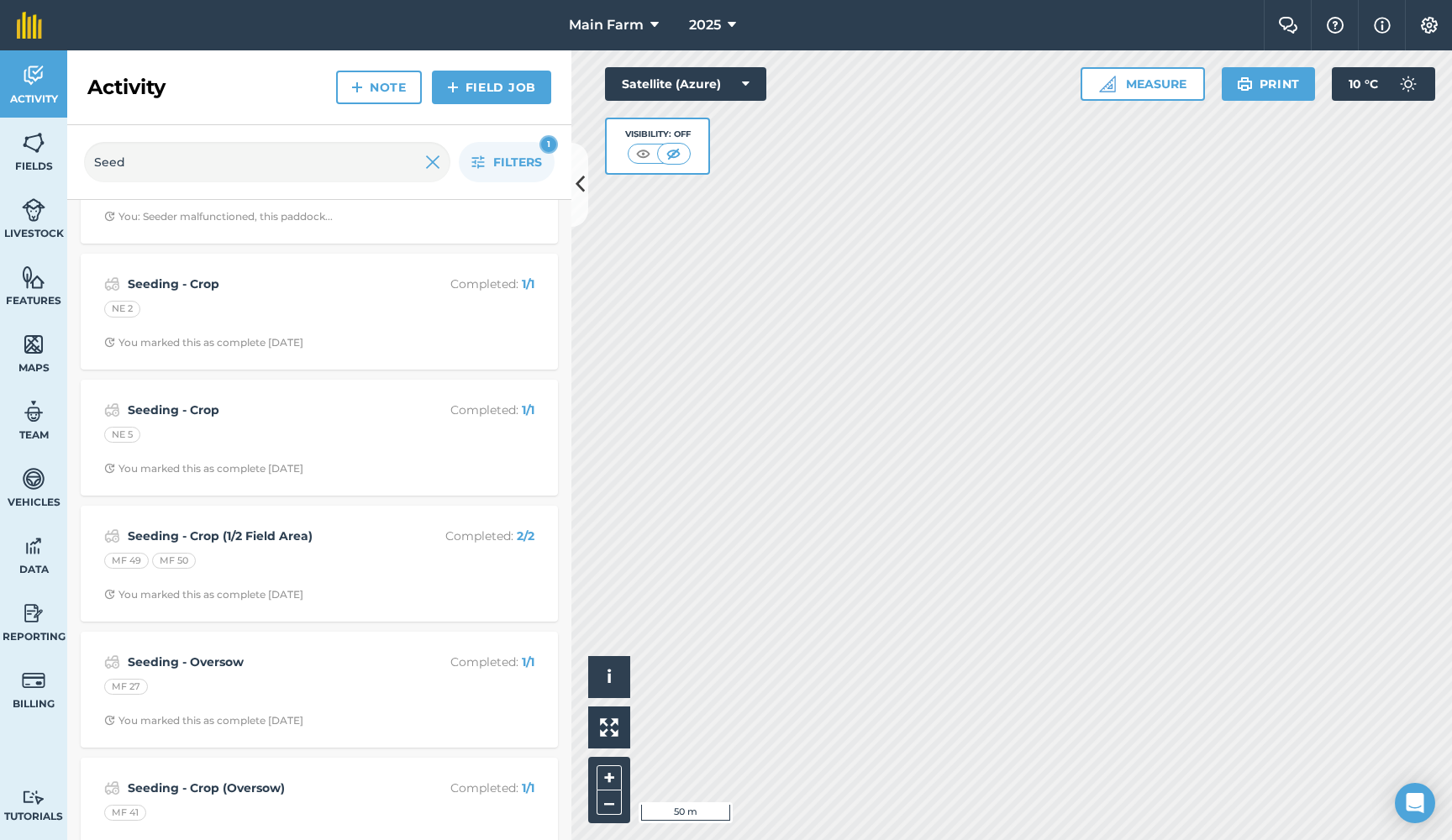
click at [220, 530] on strong "Seeding - Crop (1/2 Field Area)" at bounding box center [261, 535] width 267 height 19
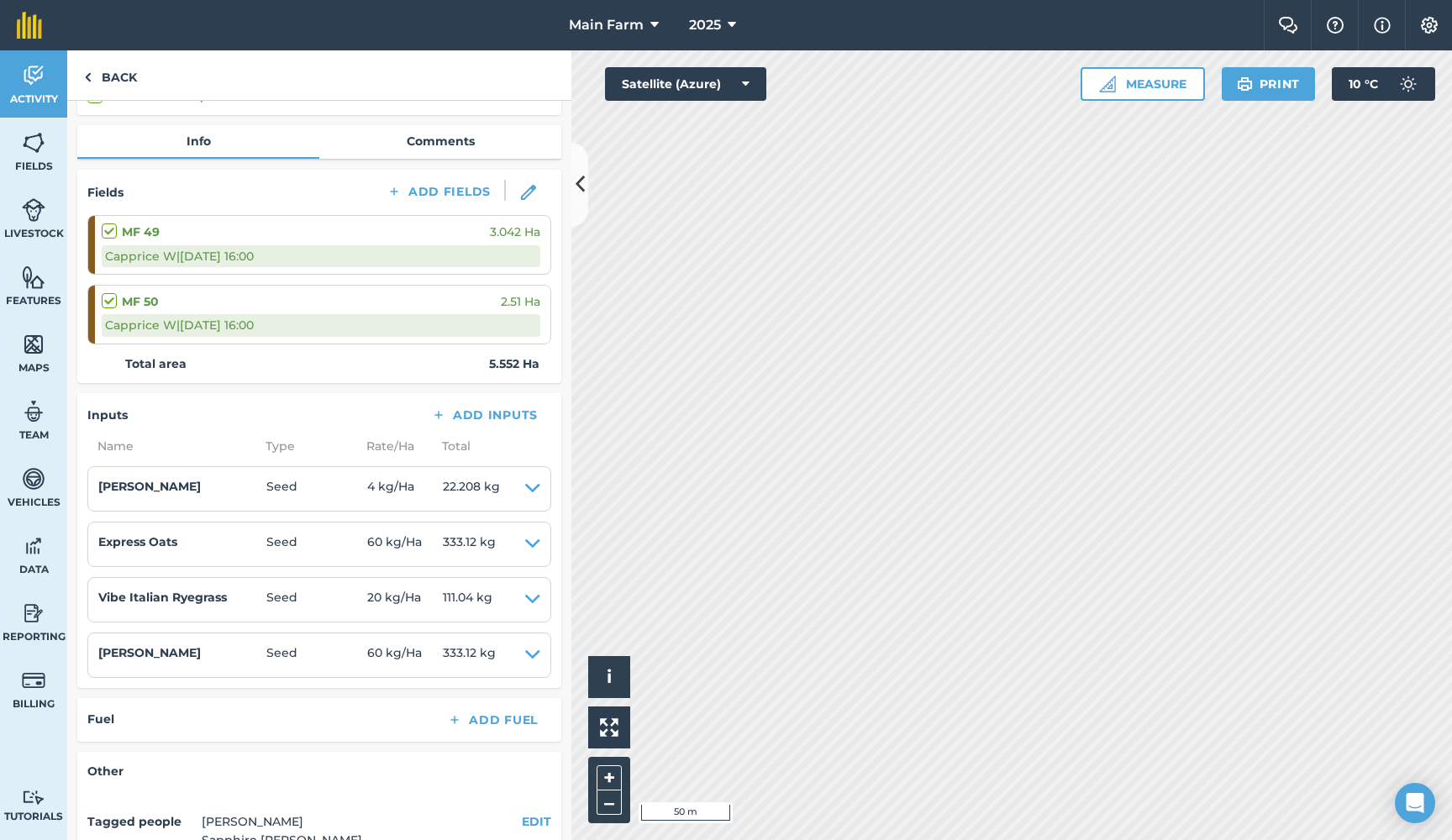
scroll to position [158, 0]
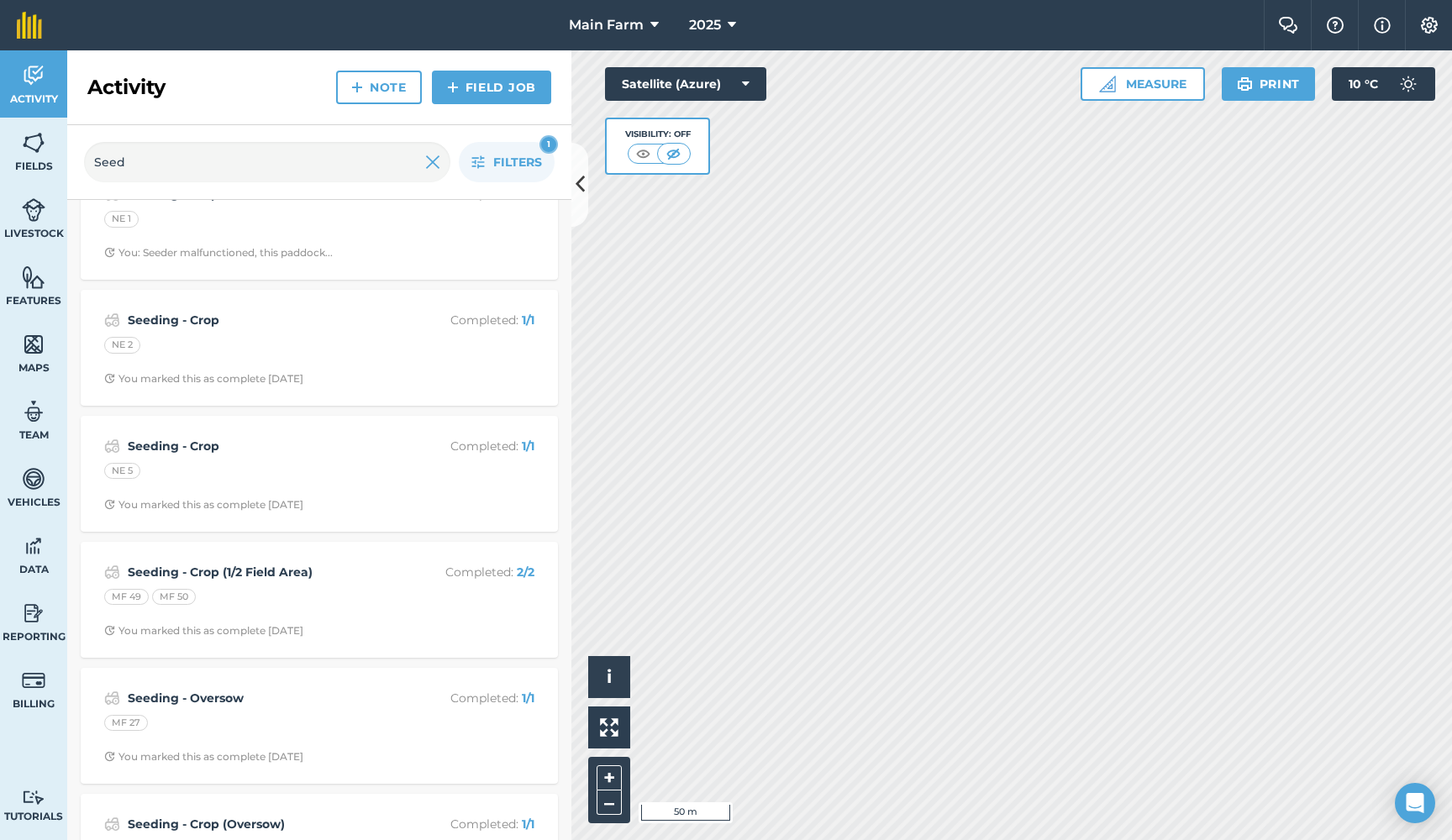
scroll to position [675, 0]
click at [198, 439] on strong "Seeding - Crop" at bounding box center [261, 448] width 267 height 19
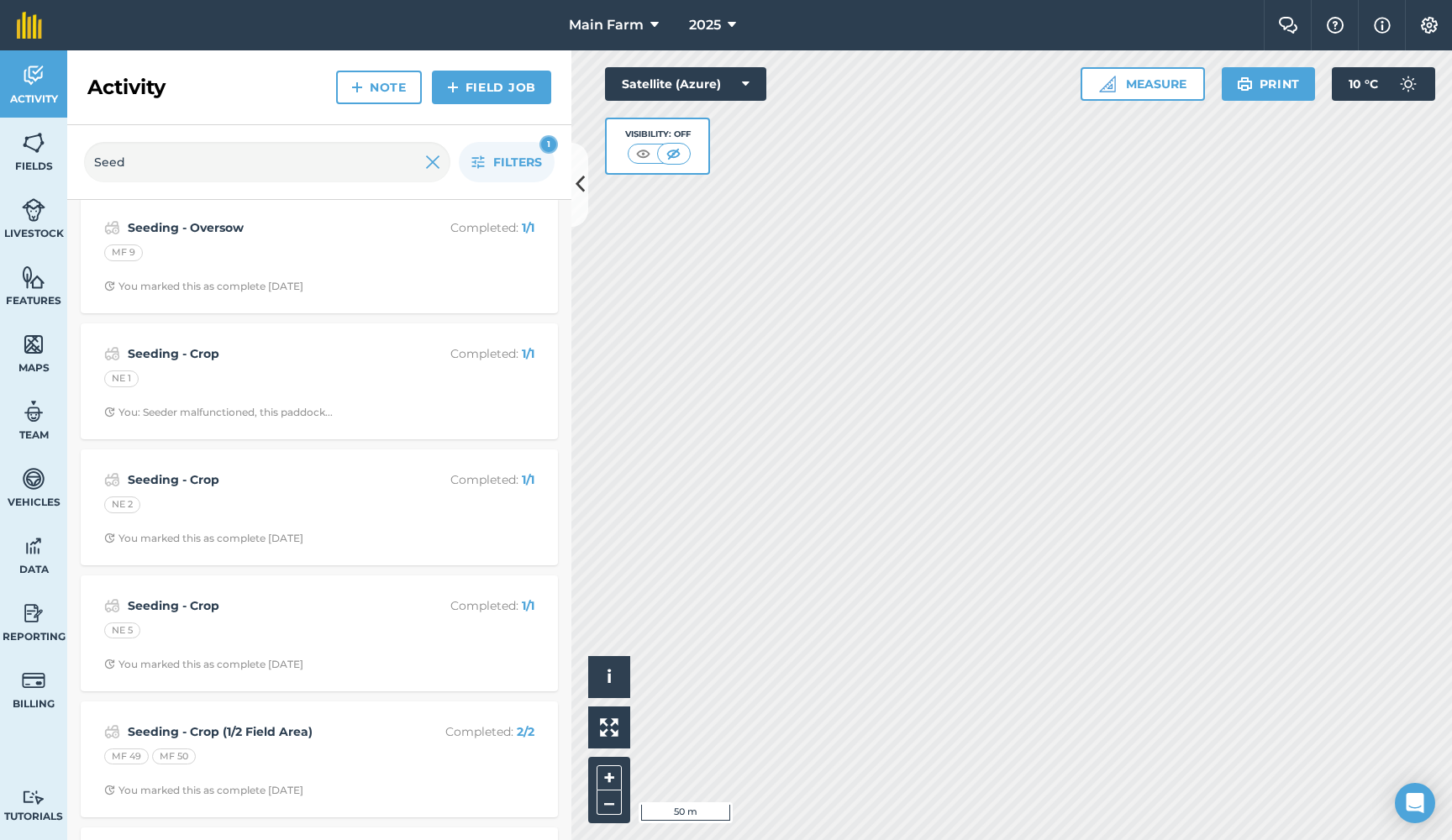
scroll to position [520, 0]
click at [179, 469] on strong "Seeding - Crop" at bounding box center [261, 476] width 267 height 19
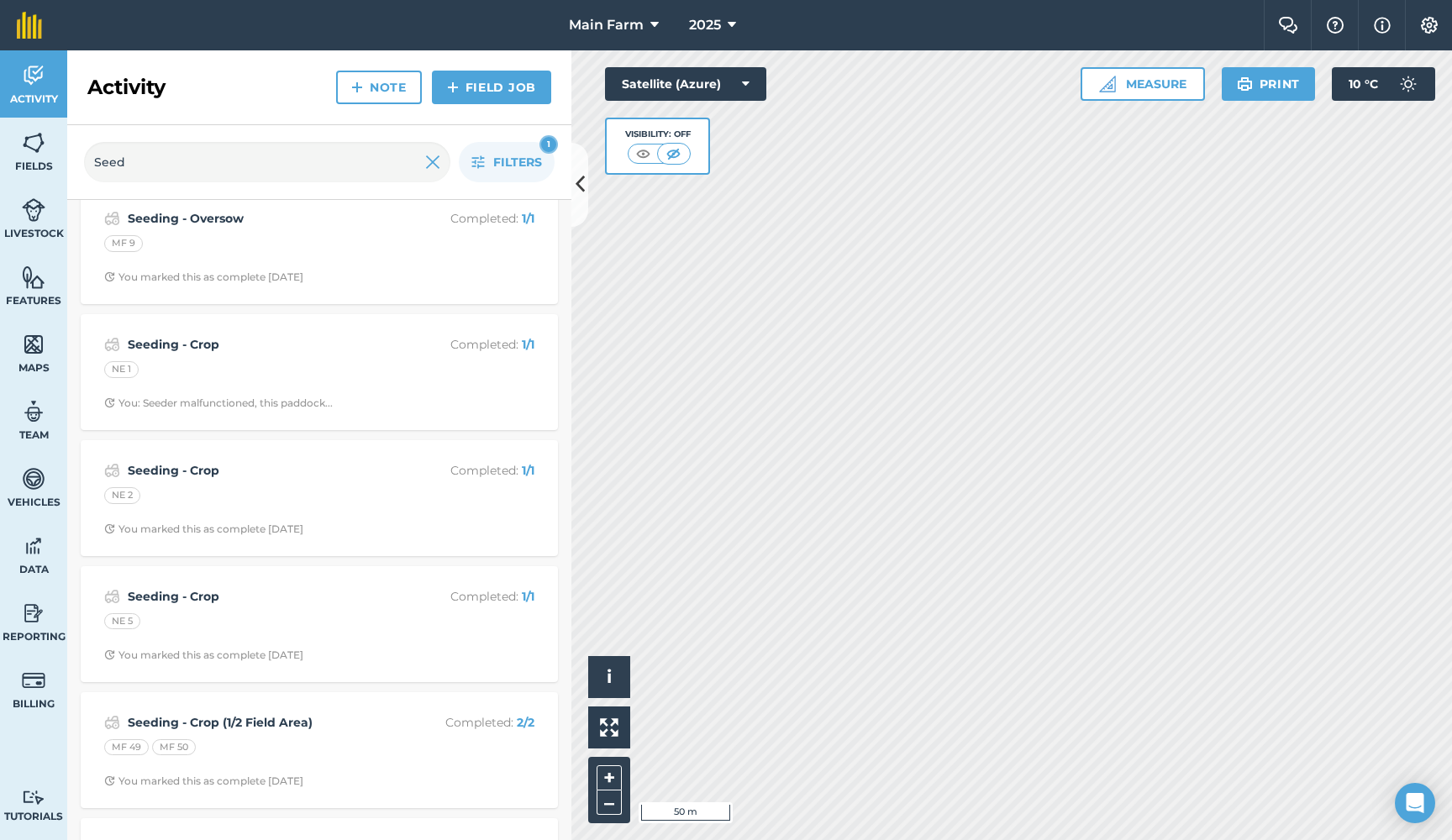
click at [180, 338] on strong "Seeding - Crop" at bounding box center [261, 344] width 267 height 19
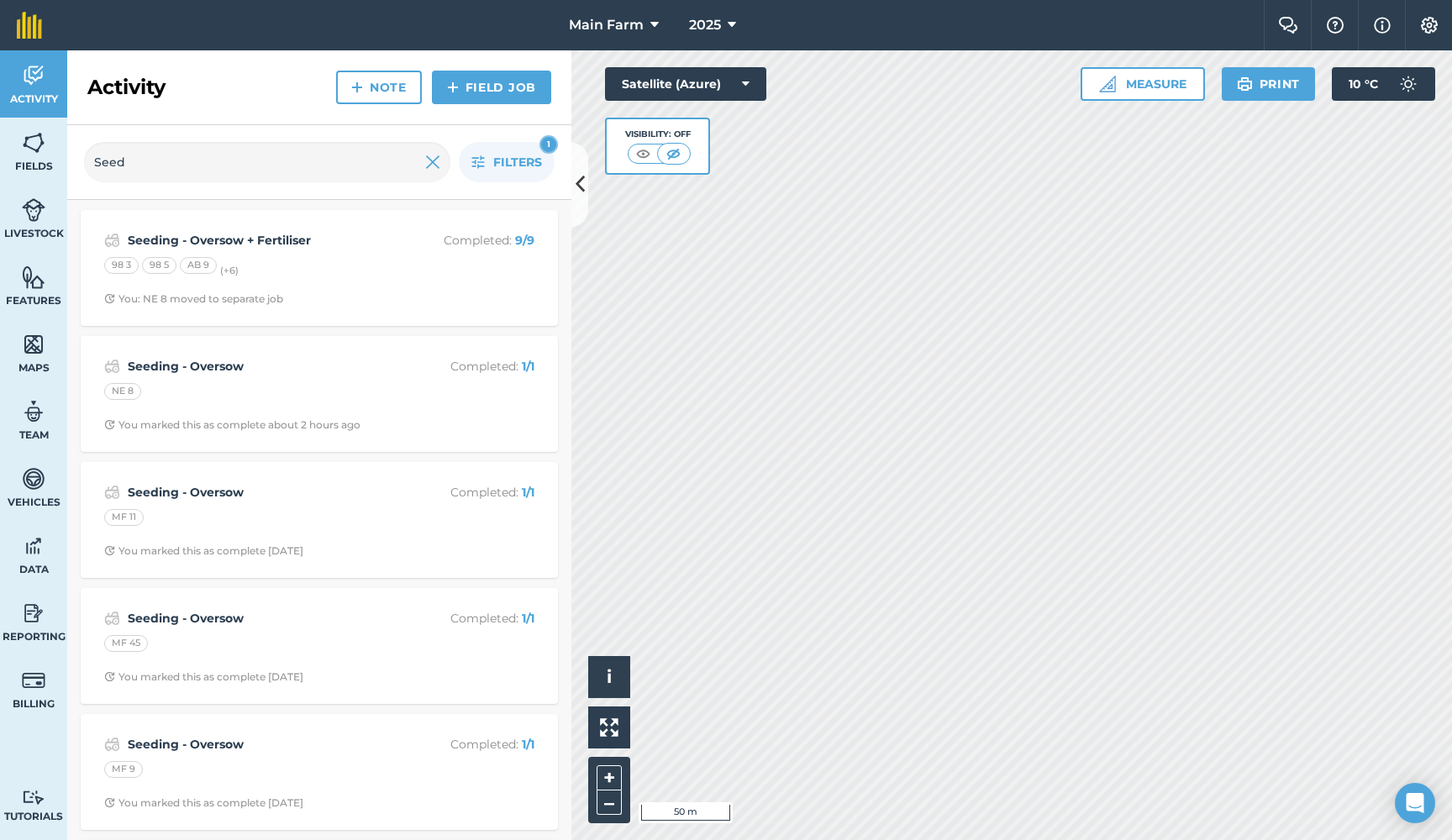
click at [171, 740] on strong "Seeding - Oversow" at bounding box center [261, 744] width 267 height 19
click at [197, 617] on strong "Seeding - Oversow" at bounding box center [261, 618] width 267 height 19
click at [182, 617] on strong "Seeding - Oversow" at bounding box center [261, 618] width 267 height 19
click at [181, 488] on strong "Seeding - Oversow" at bounding box center [261, 492] width 267 height 19
click at [206, 358] on strong "Seeding - Oversow" at bounding box center [261, 366] width 267 height 19
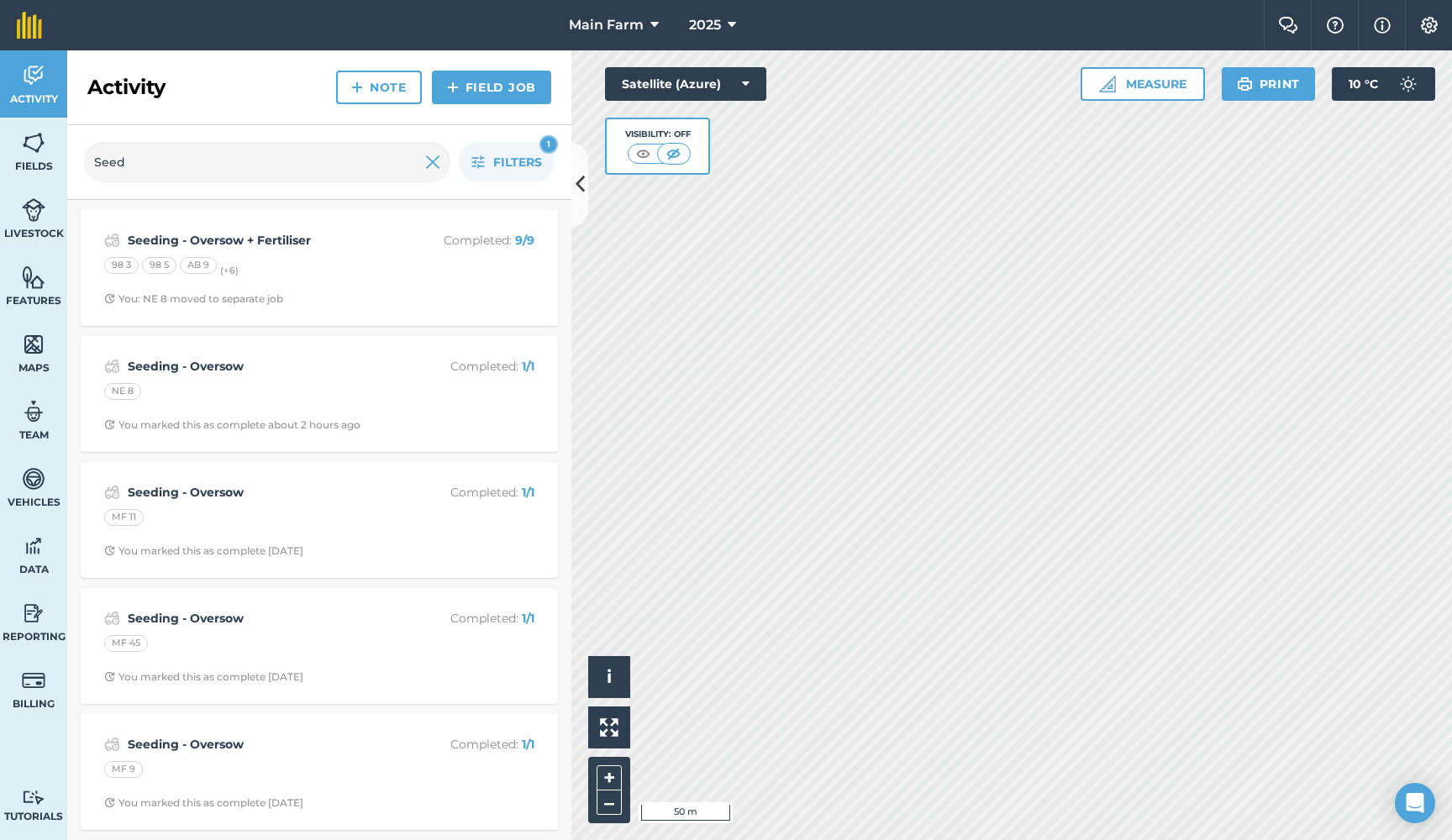
click at [245, 238] on strong "Seeding - Oversow + Fertiliser" at bounding box center [261, 240] width 267 height 19
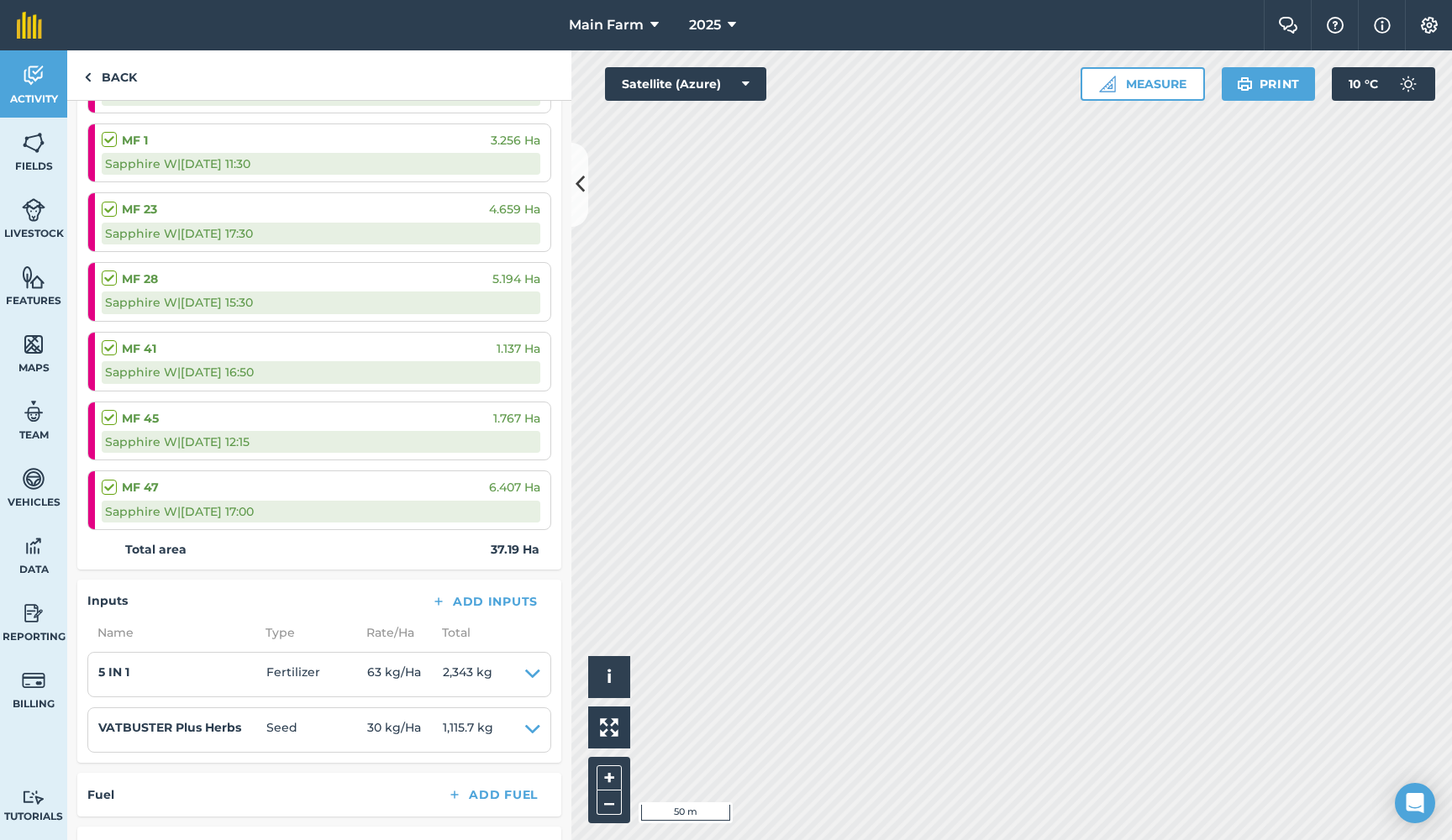
scroll to position [467, 0]
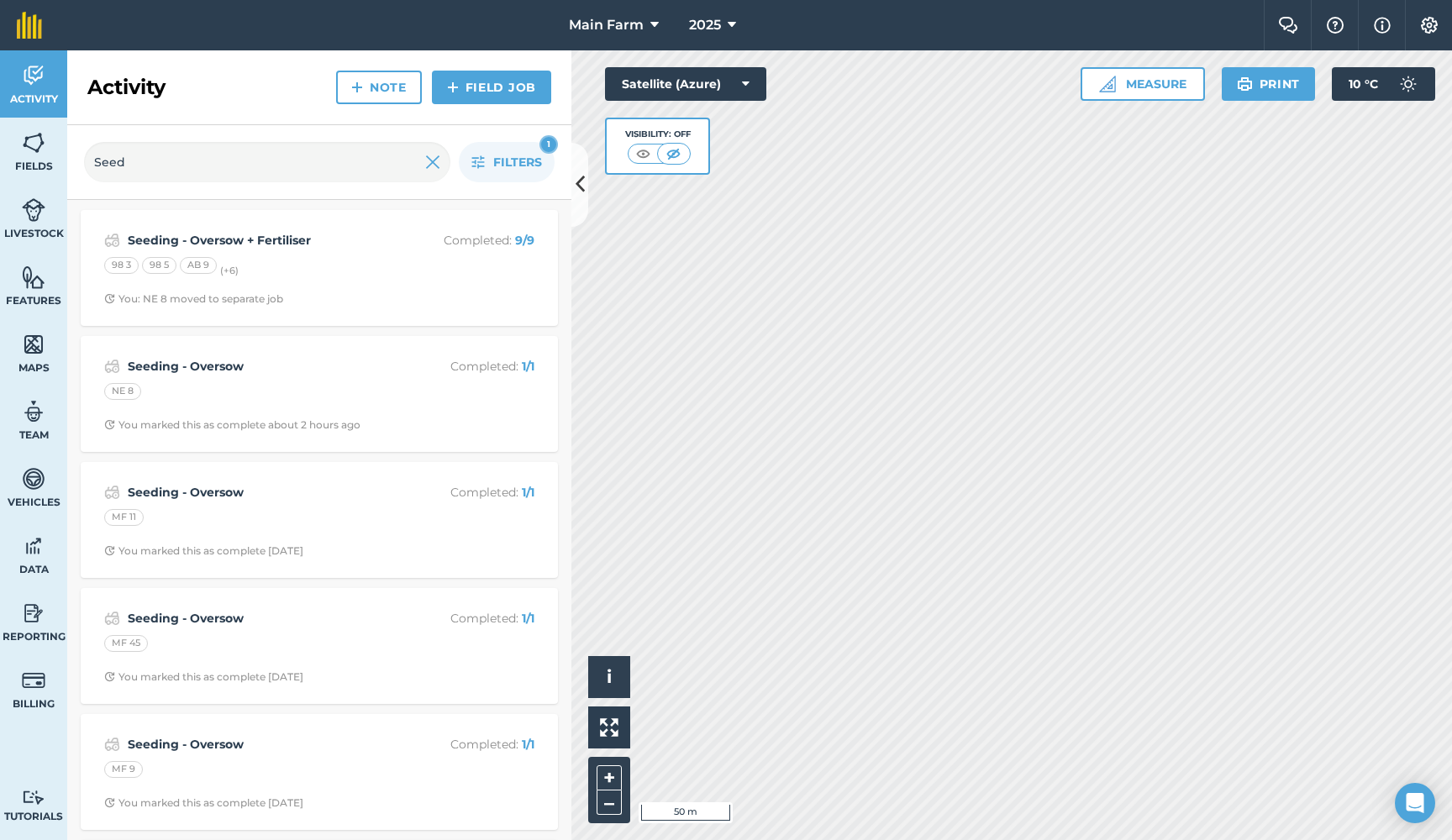
click at [236, 241] on strong "Seeding - Oversow + Fertiliser" at bounding box center [261, 240] width 267 height 19
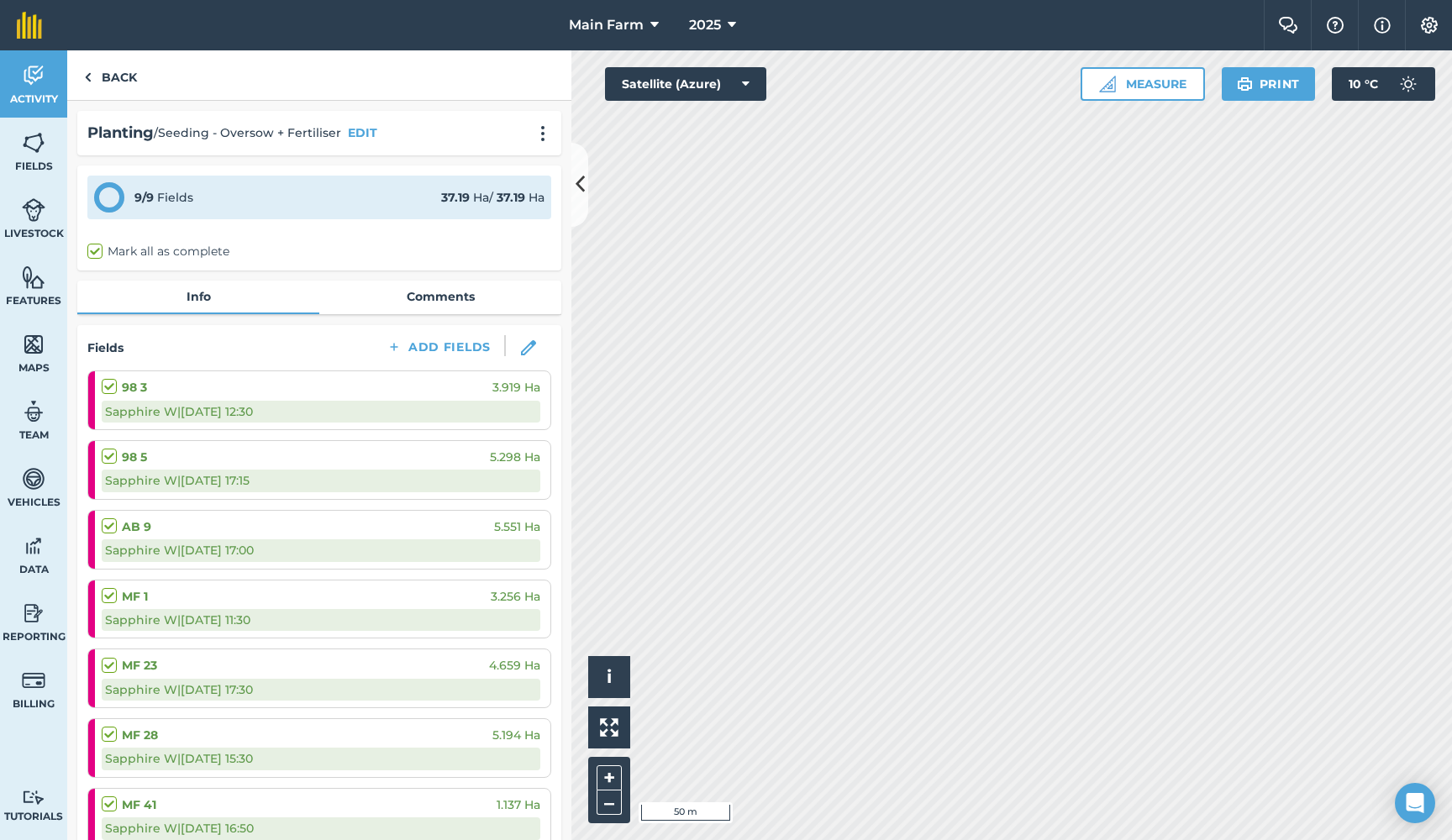
click at [378, 291] on link "Comments" at bounding box center [440, 297] width 242 height 32
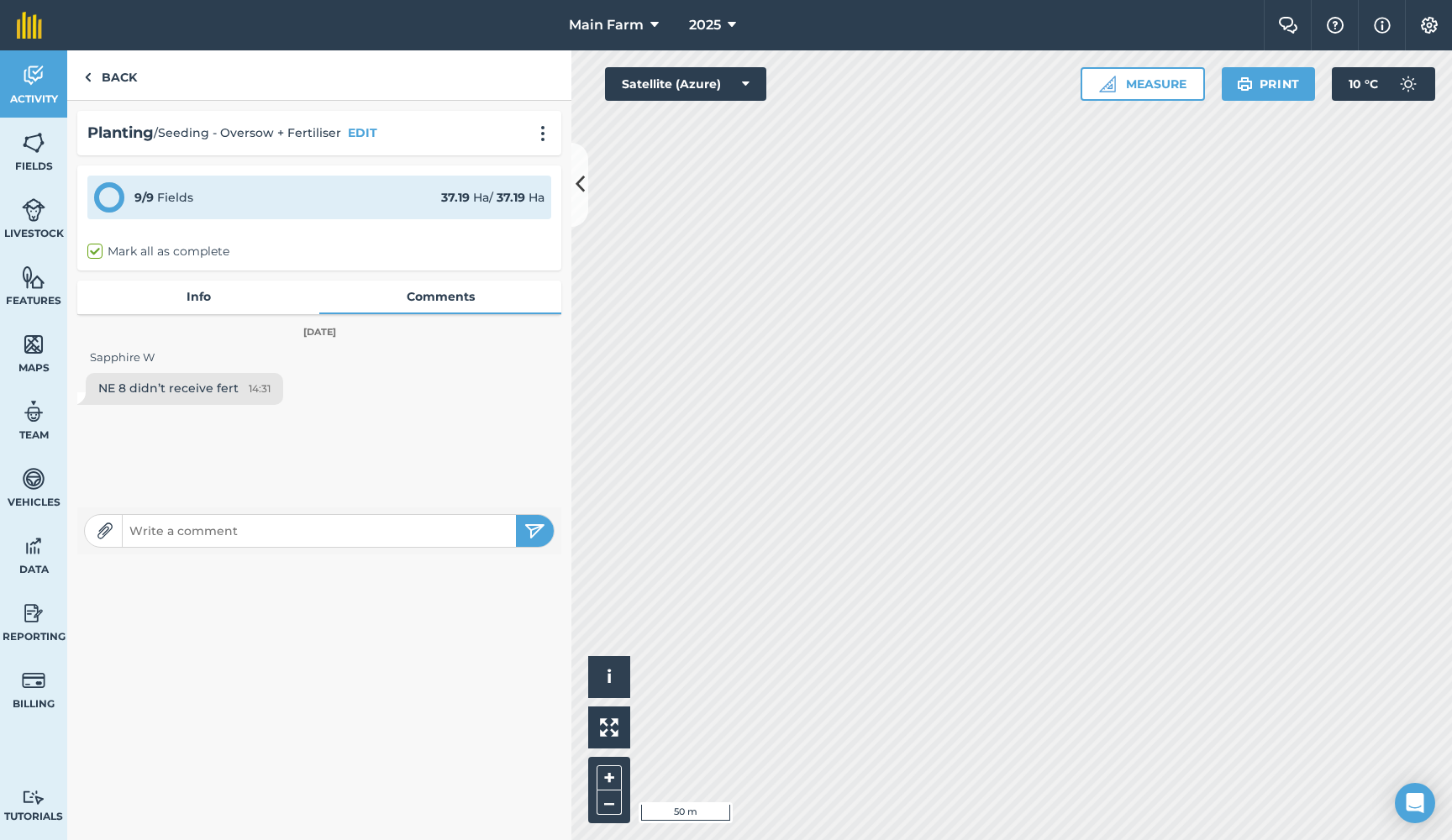
click at [198, 284] on link "Info" at bounding box center [198, 297] width 242 height 32
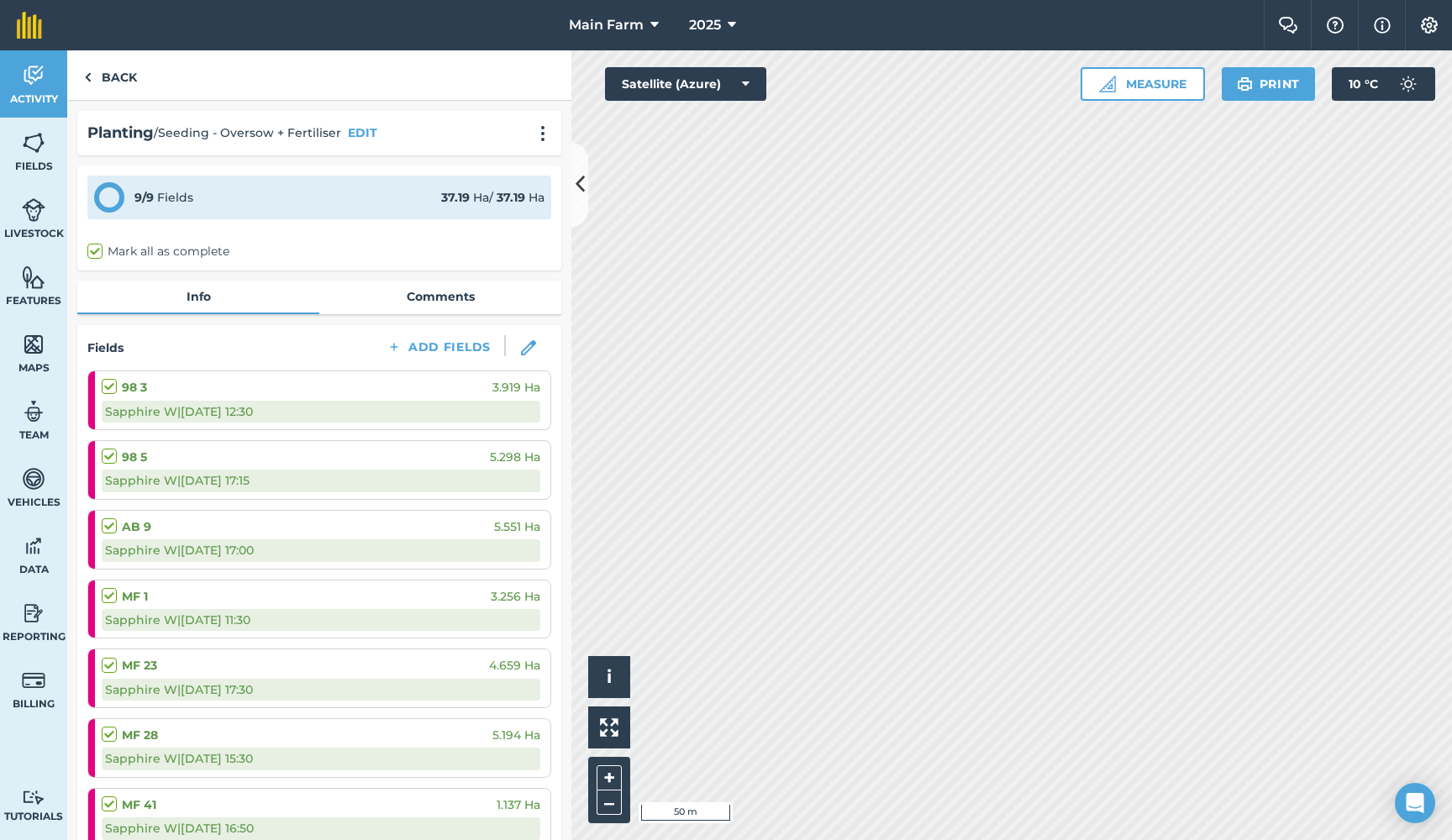
click at [42, 85] on img at bounding box center [34, 75] width 24 height 25
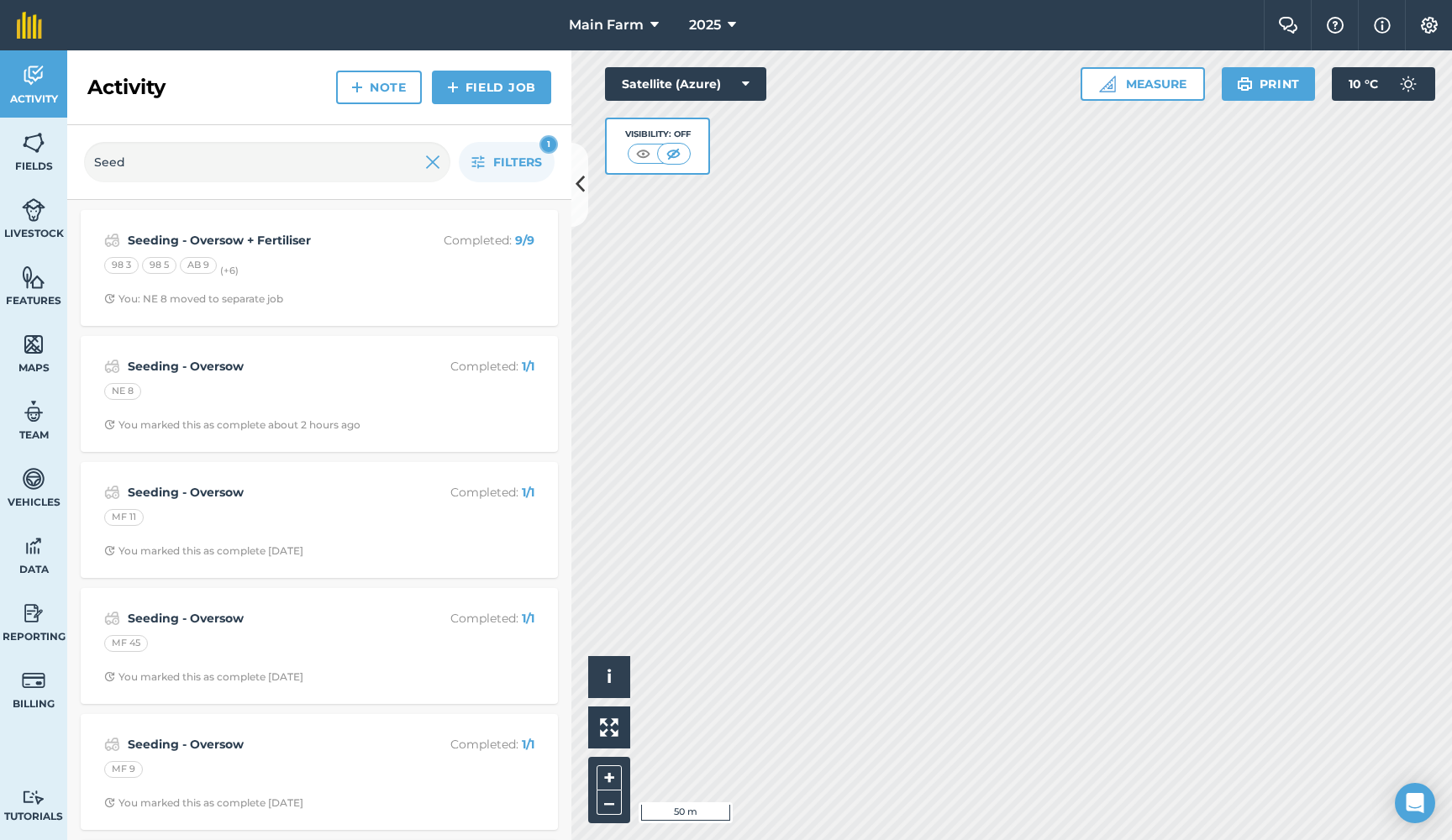
click at [34, 171] on span "Fields" at bounding box center [34, 166] width 68 height 14
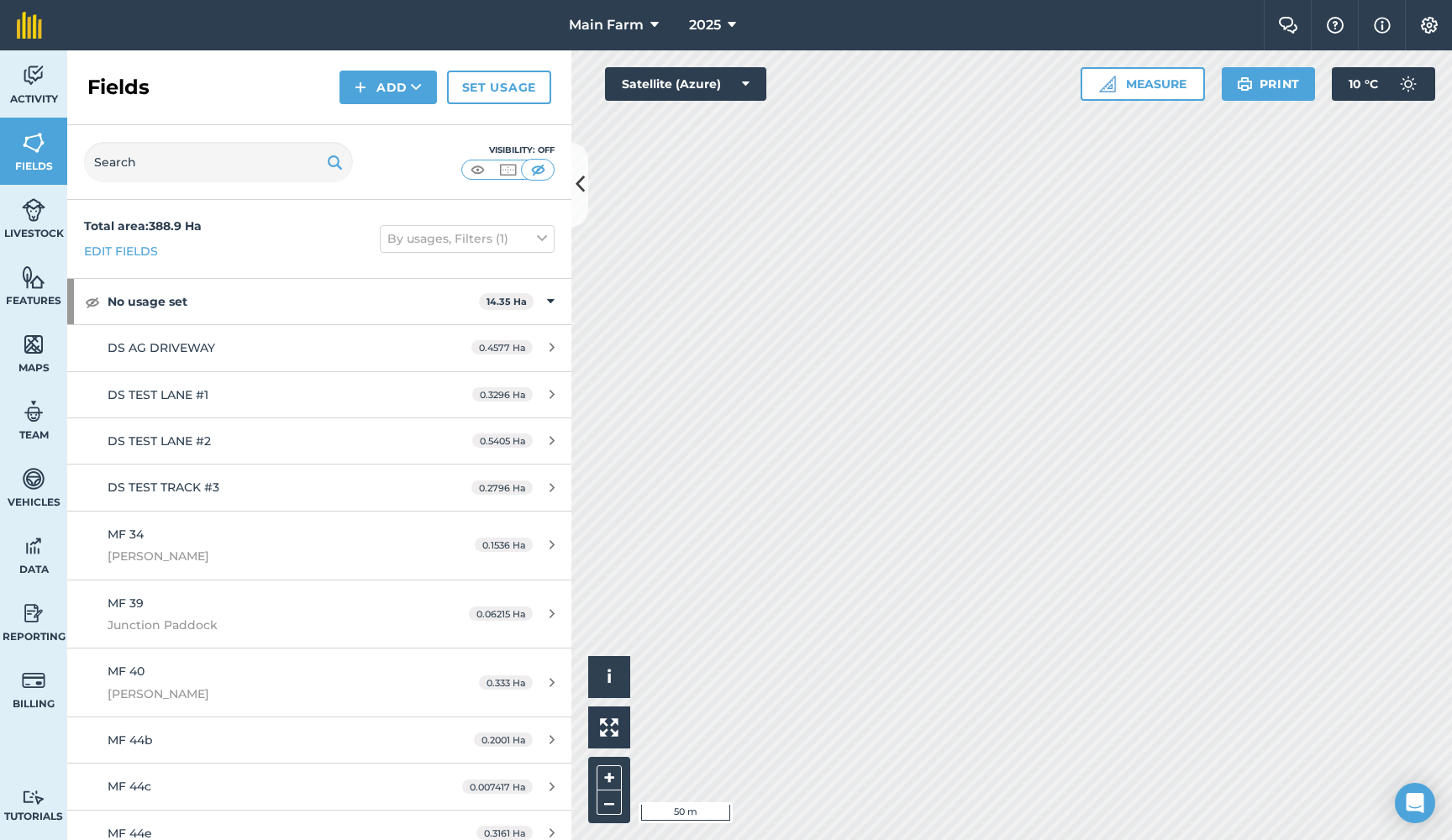
click at [581, 184] on icon at bounding box center [579, 184] width 9 height 30
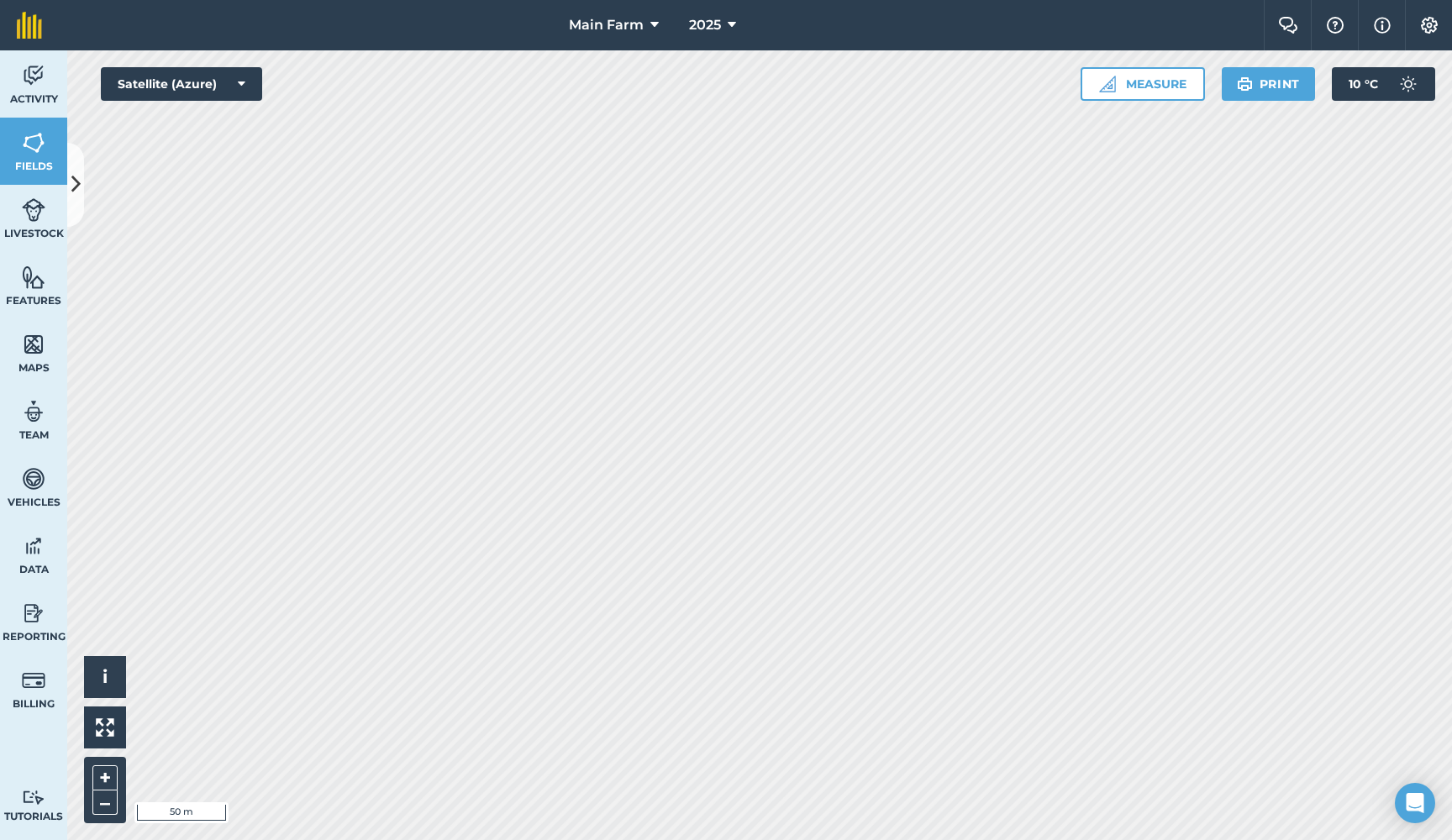
click at [21, 142] on link "Fields" at bounding box center [34, 151] width 68 height 68
click at [35, 163] on span "Fields" at bounding box center [34, 166] width 68 height 14
click at [74, 180] on icon at bounding box center [76, 184] width 9 height 30
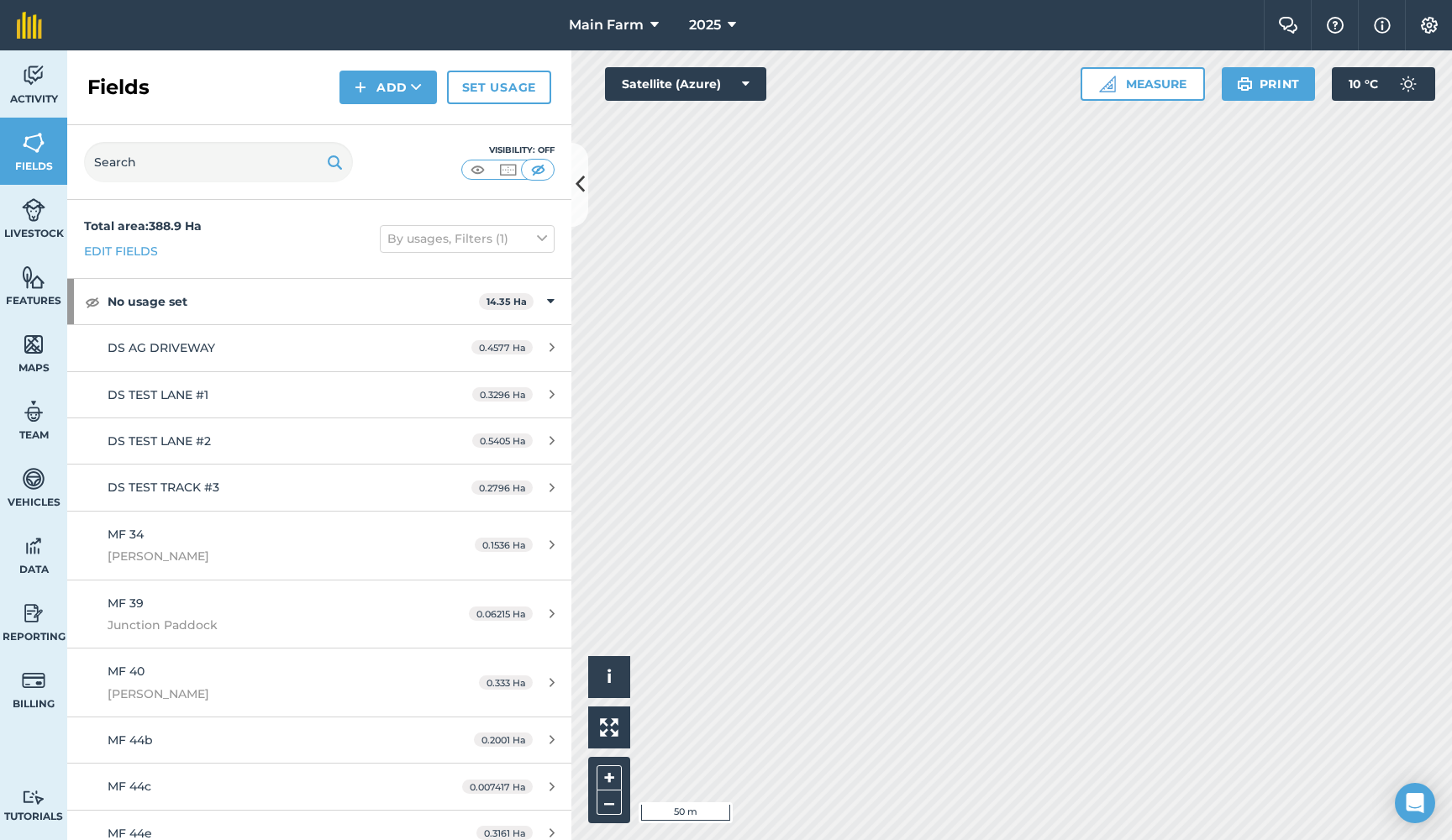
click at [510, 172] on img at bounding box center [508, 169] width 21 height 17
click at [573, 182] on button at bounding box center [579, 184] width 17 height 84
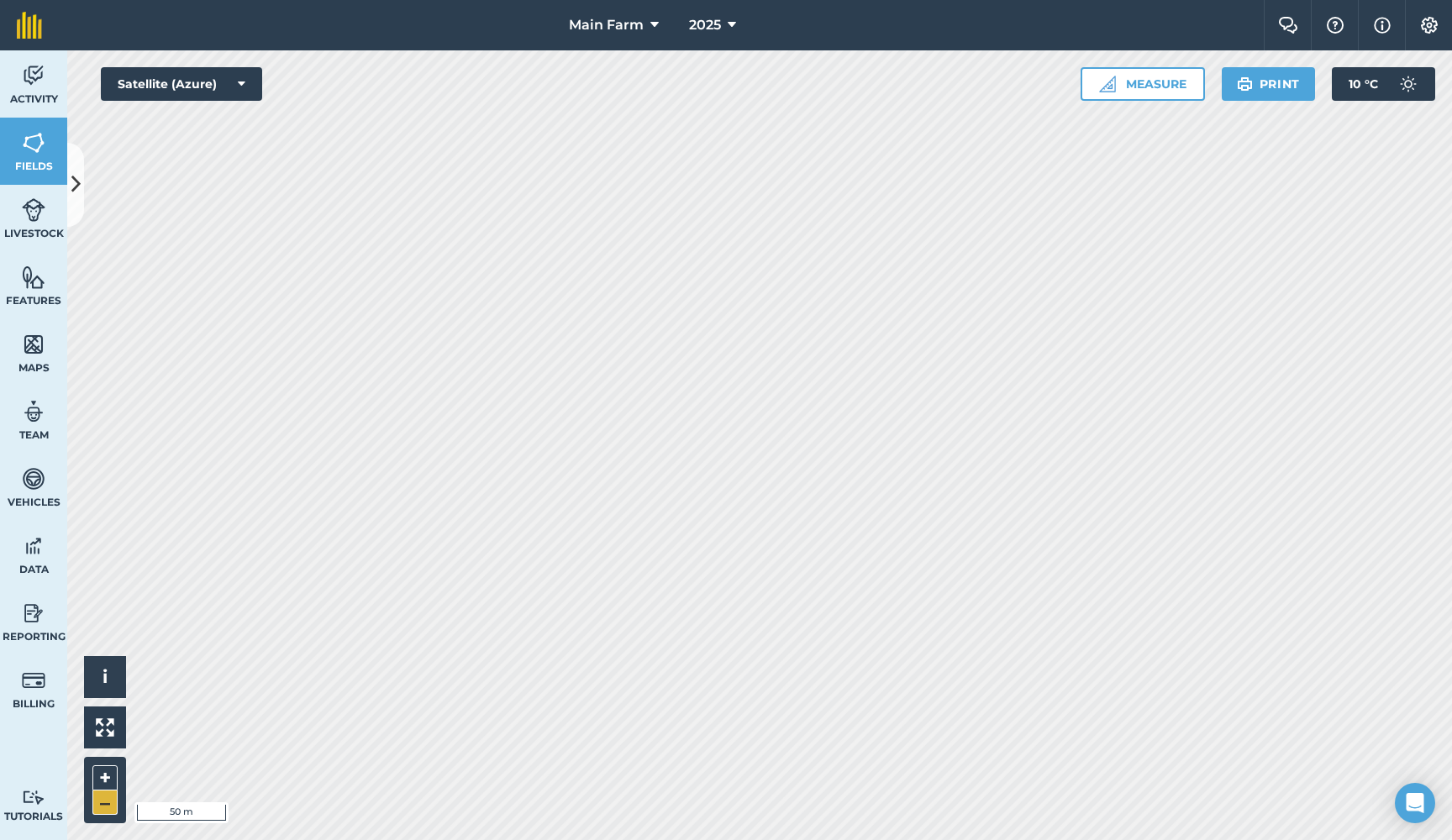
click at [103, 809] on button "–" at bounding box center [104, 802] width 25 height 24
